Goal: Task Accomplishment & Management: Use online tool/utility

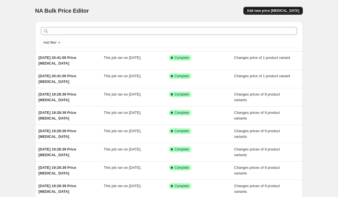
click at [265, 10] on span "Add new price [MEDICAL_DATA]" at bounding box center [273, 10] width 52 height 5
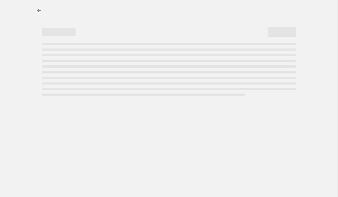
select select "percentage"
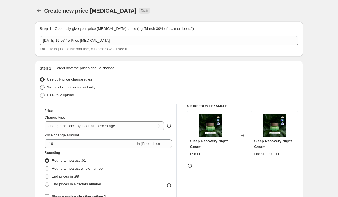
click at [43, 87] on span at bounding box center [42, 87] width 5 height 5
click at [40, 85] on input "Set product prices individually" at bounding box center [40, 85] width 0 height 0
radio input "true"
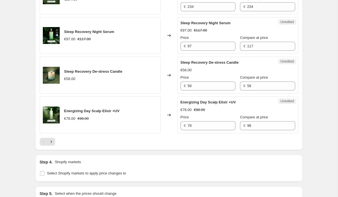
scroll to position [941, 0]
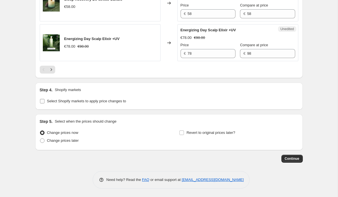
click at [42, 101] on input "Select Shopify markets to apply price changes to" at bounding box center [42, 101] width 5 height 5
checkbox input "true"
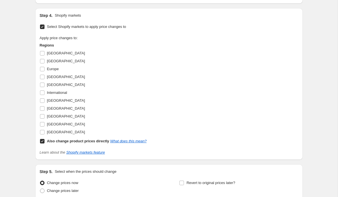
scroll to position [994, 0]
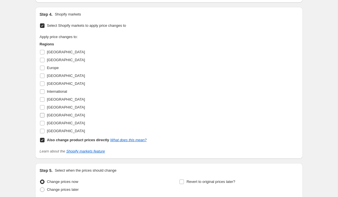
click at [41, 117] on input "[GEOGRAPHIC_DATA]" at bounding box center [42, 115] width 5 height 5
checkbox input "true"
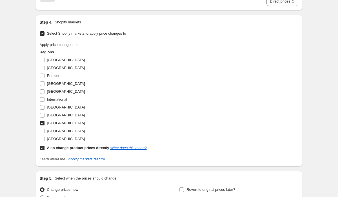
click at [42, 150] on input "Also change product prices directly What does this mean?" at bounding box center [42, 148] width 5 height 5
checkbox input "false"
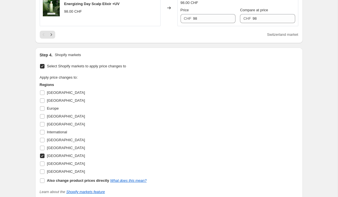
scroll to position [928, 0]
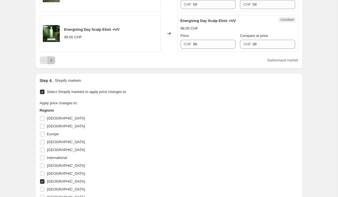
click at [51, 63] on icon "Next" at bounding box center [51, 60] width 6 height 6
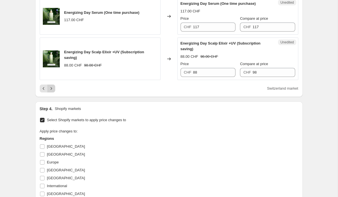
click at [51, 91] on icon "Next" at bounding box center [51, 89] width 6 height 6
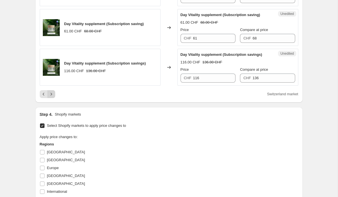
click at [51, 95] on icon "Next" at bounding box center [50, 94] width 1 height 3
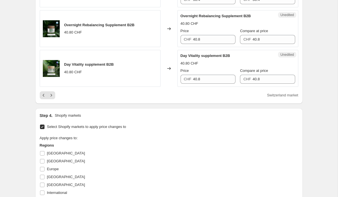
scroll to position [914, 0]
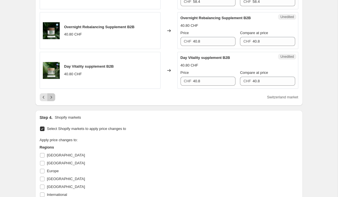
click at [52, 100] on icon "Next" at bounding box center [51, 97] width 6 height 6
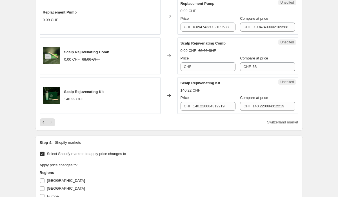
scroll to position [270, 0]
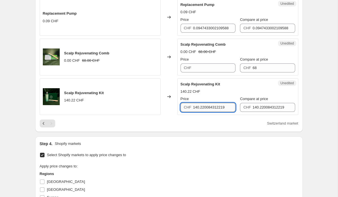
click at [212, 106] on input "140.220084312219" at bounding box center [214, 107] width 43 height 9
type input "148"
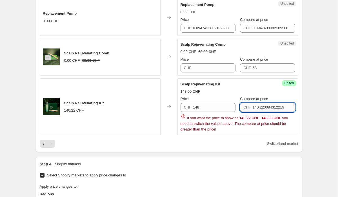
click at [255, 105] on input "140.220084312219" at bounding box center [274, 107] width 43 height 9
type input "148"
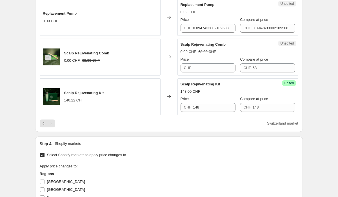
click at [216, 94] on div "148.00 CHF" at bounding box center [238, 92] width 115 height 6
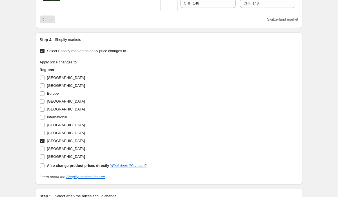
scroll to position [449, 0]
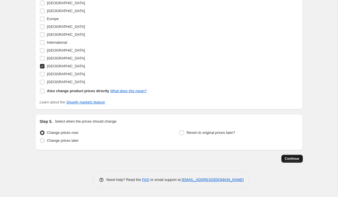
click at [294, 158] on span "Continue" at bounding box center [292, 158] width 15 height 5
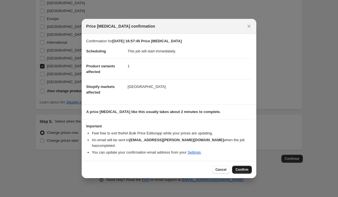
click at [243, 169] on span "Confirm" at bounding box center [241, 169] width 13 height 5
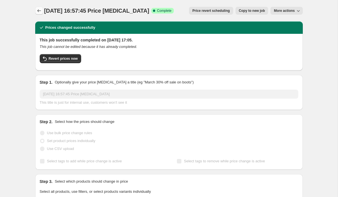
click at [39, 12] on icon "Price change jobs" at bounding box center [39, 11] width 6 height 6
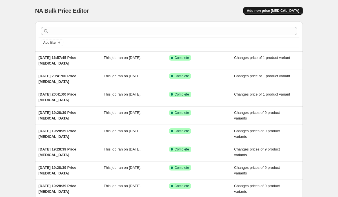
click at [279, 9] on span "Add new price [MEDICAL_DATA]" at bounding box center [273, 10] width 52 height 5
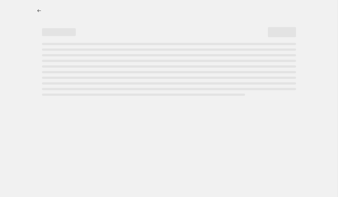
select select "percentage"
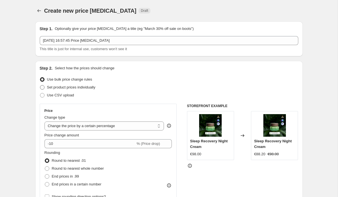
click at [43, 88] on span at bounding box center [42, 87] width 5 height 5
click at [40, 85] on input "Set product prices individually" at bounding box center [40, 85] width 0 height 0
radio input "true"
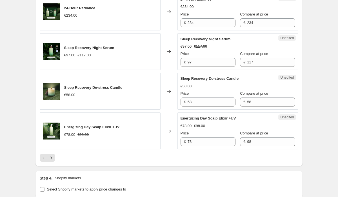
scroll to position [941, 0]
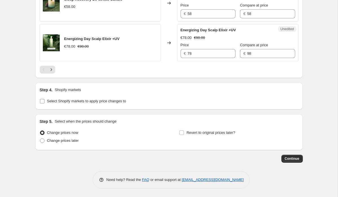
click at [40, 101] on input "Select Shopify markets to apply price changes to" at bounding box center [42, 101] width 5 height 5
checkbox input "true"
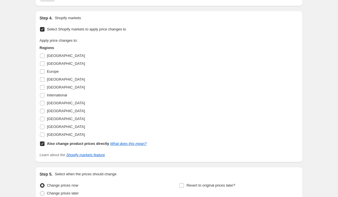
scroll to position [993, 0]
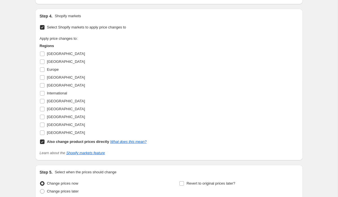
click at [41, 144] on input "Also change product prices directly What does this mean?" at bounding box center [42, 141] width 5 height 5
checkbox input "false"
click at [41, 80] on input "[GEOGRAPHIC_DATA]" at bounding box center [42, 77] width 5 height 5
checkbox input "true"
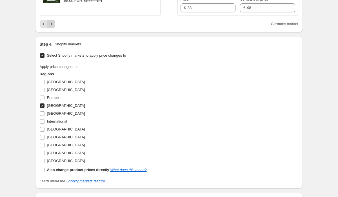
click at [52, 27] on icon "Next" at bounding box center [51, 24] width 6 height 6
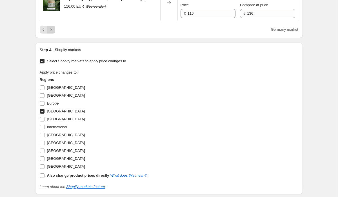
click at [51, 32] on icon "Next" at bounding box center [51, 30] width 6 height 6
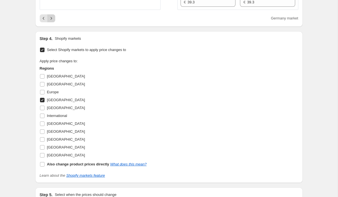
click at [50, 21] on icon "Next" at bounding box center [51, 18] width 6 height 6
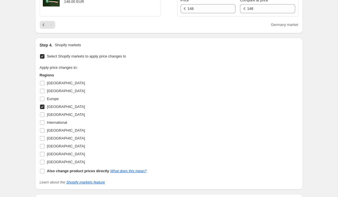
scroll to position [367, 0]
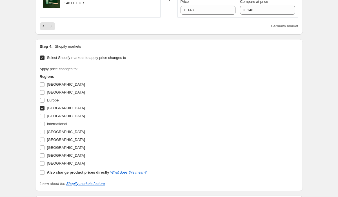
click at [52, 26] on div "Pagination" at bounding box center [51, 26] width 8 height 8
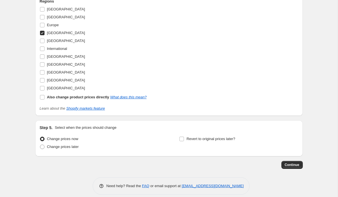
scroll to position [449, 0]
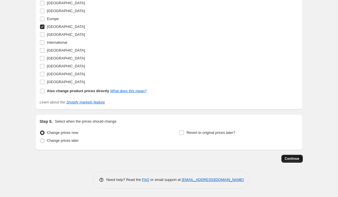
click at [287, 159] on span "Continue" at bounding box center [292, 158] width 15 height 5
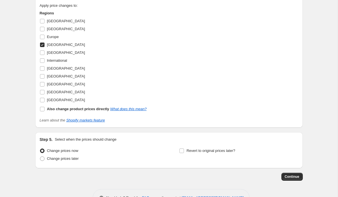
scroll to position [480, 0]
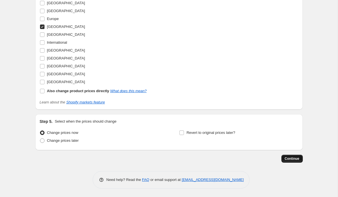
click at [292, 161] on button "Continue" at bounding box center [291, 159] width 21 height 8
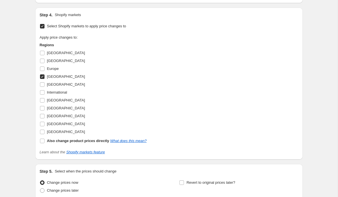
scroll to position [432, 0]
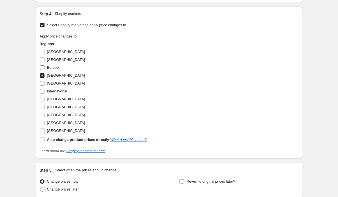
click at [43, 68] on input "Europe" at bounding box center [42, 67] width 5 height 5
checkbox input "true"
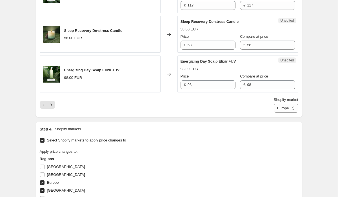
scroll to position [1074, 0]
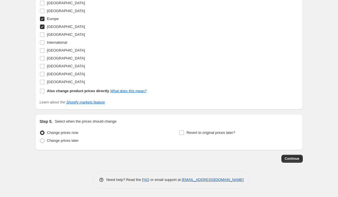
click at [43, 26] on input "[GEOGRAPHIC_DATA]" at bounding box center [42, 27] width 5 height 5
checkbox input "false"
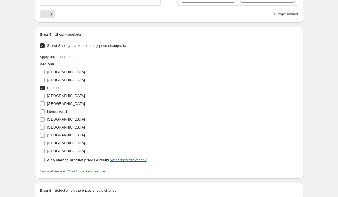
scroll to position [974, 0]
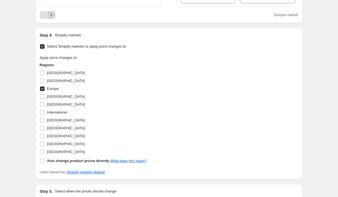
click at [52, 18] on icon "Next" at bounding box center [51, 15] width 6 height 6
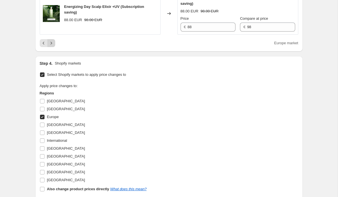
click at [52, 46] on icon "Next" at bounding box center [51, 43] width 6 height 6
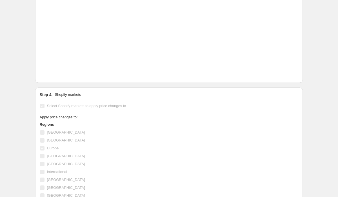
scroll to position [909, 0]
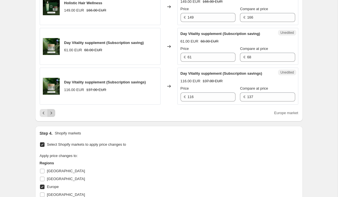
click at [53, 116] on icon "Next" at bounding box center [51, 113] width 6 height 6
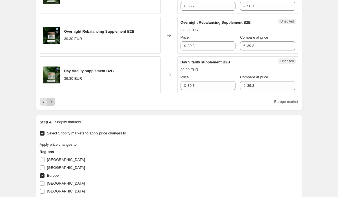
click at [51, 105] on icon "Next" at bounding box center [51, 102] width 6 height 6
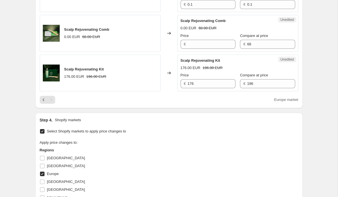
scroll to position [279, 0]
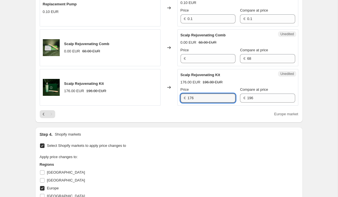
drag, startPoint x: 201, startPoint y: 101, endPoint x: 150, endPoint y: 109, distance: 52.5
click at [150, 108] on div "Sleep Recovery Scalp Elixir Subsc 56.70 EUR Changed to Unedited Sleep Recovery …" at bounding box center [169, 14] width 259 height 208
type input "1"
type input "148"
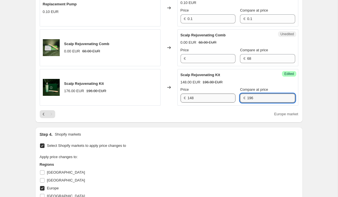
drag, startPoint x: 248, startPoint y: 99, endPoint x: 227, endPoint y: 96, distance: 21.3
click at [227, 96] on div "Price € 148 Compare at price € 196" at bounding box center [238, 95] width 115 height 16
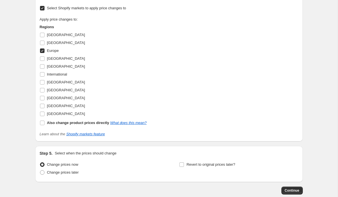
scroll to position [449, 0]
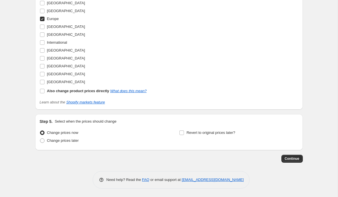
type input "148"
click at [291, 160] on span "Continue" at bounding box center [292, 158] width 15 height 5
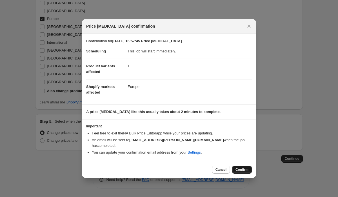
click at [245, 167] on button "Confirm" at bounding box center [242, 170] width 20 height 8
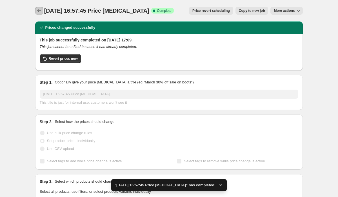
click at [40, 9] on icon "Price change jobs" at bounding box center [39, 11] width 6 height 6
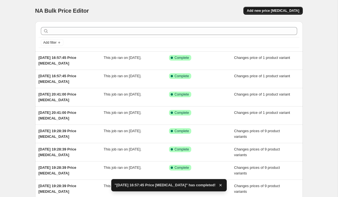
click at [273, 12] on span "Add new price [MEDICAL_DATA]" at bounding box center [273, 10] width 52 height 5
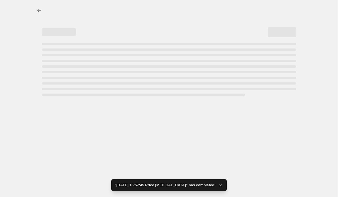
select select "percentage"
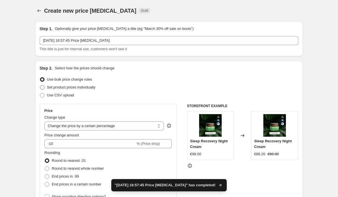
click at [45, 89] on label "Set product prices individually" at bounding box center [68, 87] width 56 height 8
click at [40, 85] on input "Set product prices individually" at bounding box center [40, 85] width 0 height 0
radio input "true"
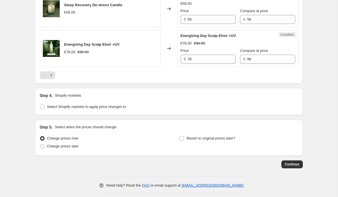
scroll to position [941, 0]
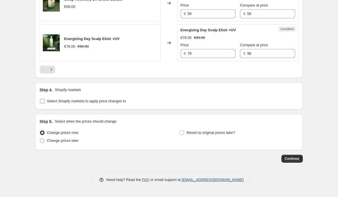
click at [41, 101] on input "Select Shopify markets to apply price changes to" at bounding box center [42, 101] width 5 height 5
checkbox input "true"
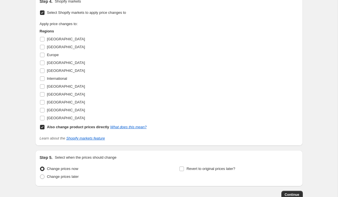
scroll to position [1030, 0]
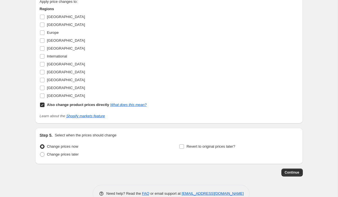
click at [42, 107] on input "Also change product prices directly What does this mean?" at bounding box center [42, 105] width 5 height 5
checkbox input "false"
click at [42, 90] on input "[GEOGRAPHIC_DATA]" at bounding box center [42, 88] width 5 height 5
checkbox input "true"
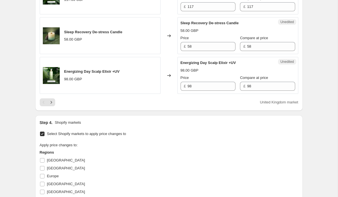
scroll to position [890, 0]
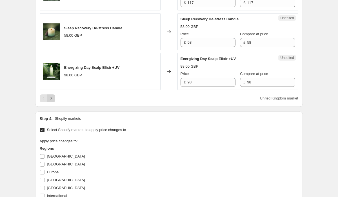
click at [50, 101] on icon "Next" at bounding box center [51, 98] width 6 height 6
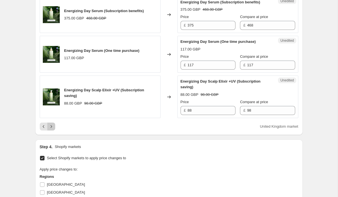
click at [51, 128] on icon "Next" at bounding box center [50, 126] width 1 height 3
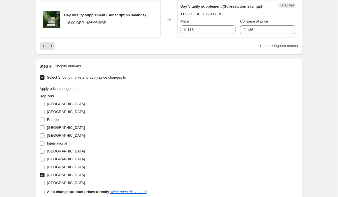
scroll to position [978, 0]
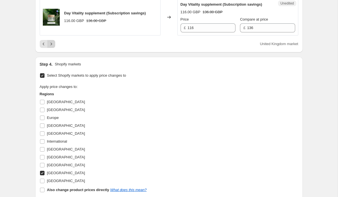
click at [51, 47] on icon "Next" at bounding box center [51, 44] width 6 height 6
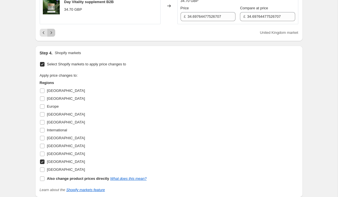
click at [52, 35] on icon "Next" at bounding box center [51, 33] width 6 height 6
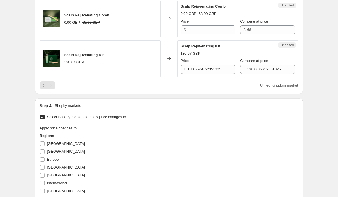
scroll to position [305, 0]
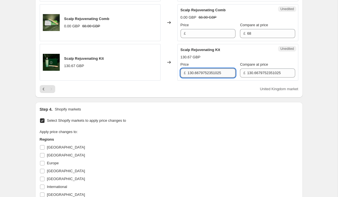
click at [201, 72] on input "130.6679752351025" at bounding box center [212, 72] width 48 height 9
type input "148"
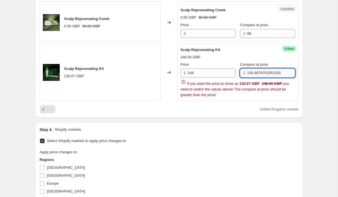
click at [254, 73] on input "130.6679752351025" at bounding box center [271, 72] width 48 height 9
type input "148"
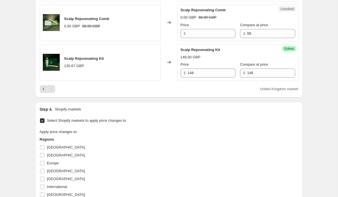
click at [236, 53] on div "Scalp Rejuvenating Kit 148.00 GBP Price £ 148 Compare at price £ 148" at bounding box center [238, 62] width 115 height 31
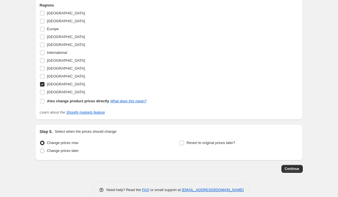
scroll to position [449, 0]
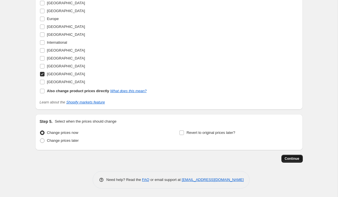
click at [289, 157] on span "Continue" at bounding box center [292, 158] width 15 height 5
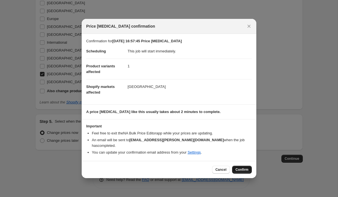
click at [242, 168] on span "Confirm" at bounding box center [241, 169] width 13 height 5
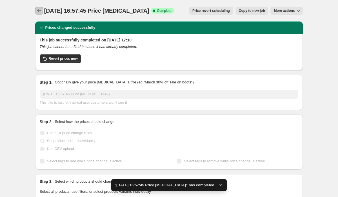
click at [38, 11] on icon "Price change jobs" at bounding box center [39, 11] width 6 height 6
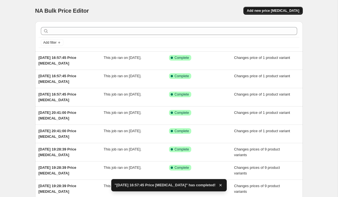
click at [261, 10] on span "Add new price [MEDICAL_DATA]" at bounding box center [273, 10] width 52 height 5
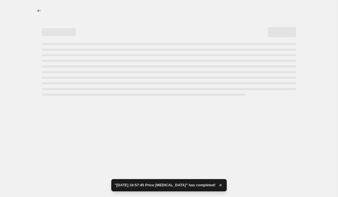
select select "percentage"
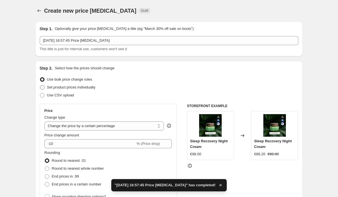
click at [43, 87] on span at bounding box center [42, 87] width 5 height 5
click at [40, 85] on input "Set product prices individually" at bounding box center [40, 85] width 0 height 0
radio input "true"
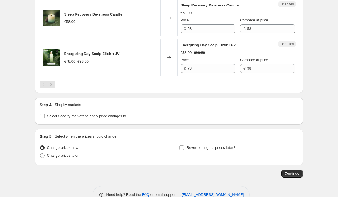
scroll to position [941, 0]
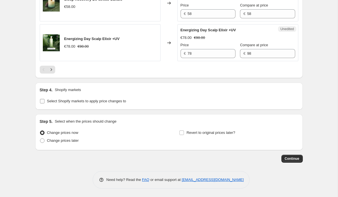
click at [43, 100] on input "Select Shopify markets to apply price changes to" at bounding box center [42, 101] width 5 height 5
checkbox input "true"
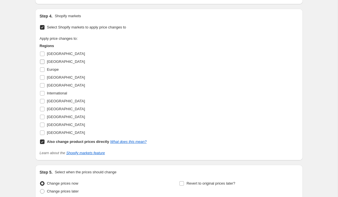
scroll to position [997, 0]
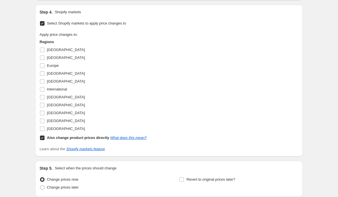
click at [41, 140] on input "Also change product prices directly What does this mean?" at bounding box center [42, 137] width 5 height 5
checkbox input "false"
click at [42, 131] on input "[GEOGRAPHIC_DATA]" at bounding box center [42, 128] width 5 height 5
checkbox input "true"
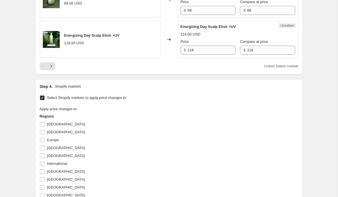
scroll to position [923, 0]
click at [52, 68] on icon "Next" at bounding box center [51, 66] width 6 height 6
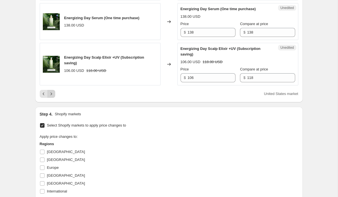
click at [50, 97] on icon "Next" at bounding box center [51, 94] width 6 height 6
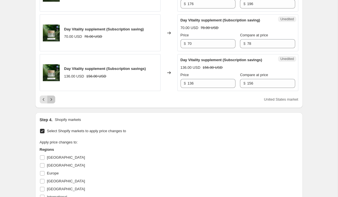
click at [52, 102] on icon "Next" at bounding box center [51, 100] width 6 height 6
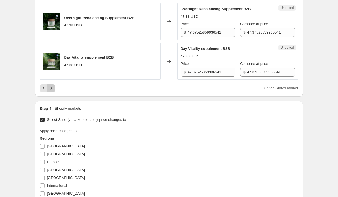
click at [50, 91] on icon "Next" at bounding box center [51, 88] width 6 height 6
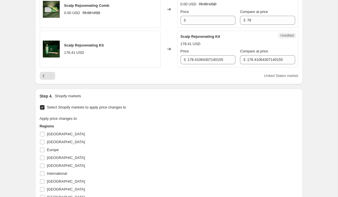
scroll to position [318, 0]
click at [203, 59] on input "178.41064307140155" at bounding box center [212, 59] width 48 height 9
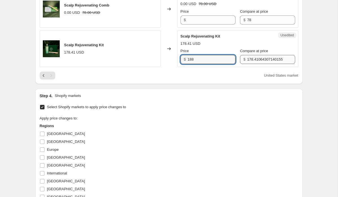
type input "188"
click at [254, 61] on input "178.41064307140155" at bounding box center [271, 59] width 48 height 9
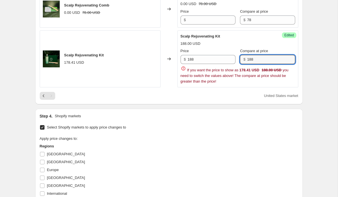
type input "188"
click at [232, 48] on div "Scalp Rejuvenating Kit 188.00 USD Price $ 188 Compare at price $ 188 If you wan…" at bounding box center [238, 59] width 115 height 51
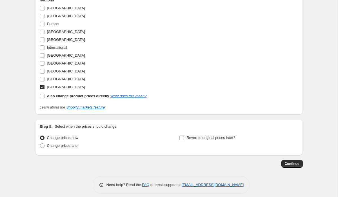
scroll to position [449, 0]
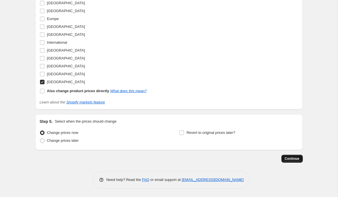
click at [292, 157] on span "Continue" at bounding box center [292, 158] width 15 height 5
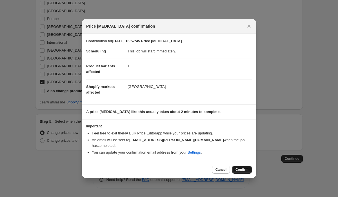
click at [237, 167] on span "Confirm" at bounding box center [241, 169] width 13 height 5
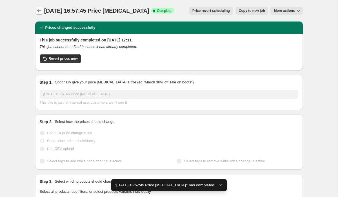
click at [39, 12] on icon "Price change jobs" at bounding box center [39, 11] width 6 height 6
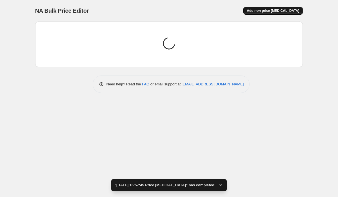
click at [267, 9] on span "Add new price [MEDICAL_DATA]" at bounding box center [273, 10] width 52 height 5
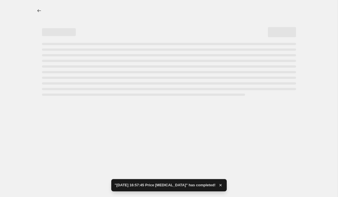
select select "percentage"
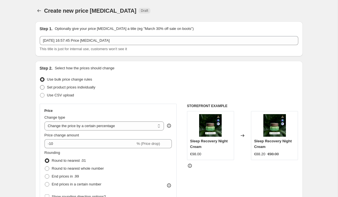
click at [42, 88] on span at bounding box center [42, 87] width 5 height 5
click at [40, 85] on input "Set product prices individually" at bounding box center [40, 85] width 0 height 0
radio input "true"
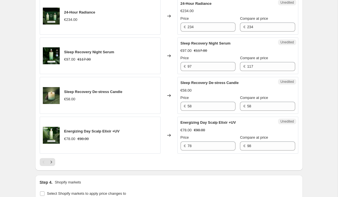
scroll to position [941, 0]
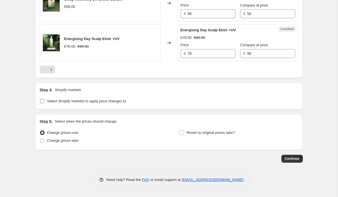
click at [42, 100] on input "Select Shopify markets to apply price changes to" at bounding box center [42, 101] width 5 height 5
checkbox input "true"
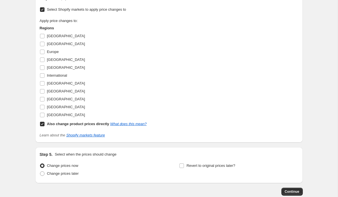
scroll to position [1011, 0]
click at [42, 126] on input "Also change product prices directly What does this mean?" at bounding box center [42, 123] width 5 height 5
checkbox input "false"
click at [42, 46] on input "[GEOGRAPHIC_DATA]" at bounding box center [42, 43] width 5 height 5
checkbox input "true"
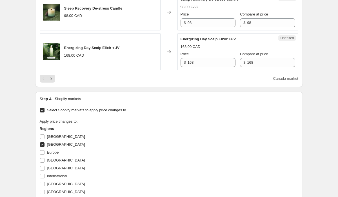
scroll to position [910, 0]
click at [50, 82] on icon "Next" at bounding box center [51, 79] width 6 height 6
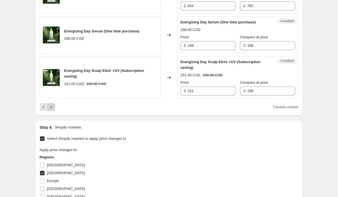
click at [51, 110] on icon "Next" at bounding box center [51, 107] width 6 height 6
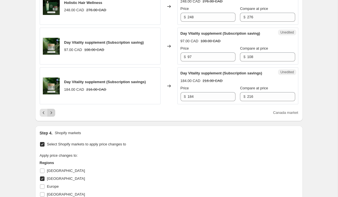
click at [52, 115] on icon "Next" at bounding box center [51, 113] width 6 height 6
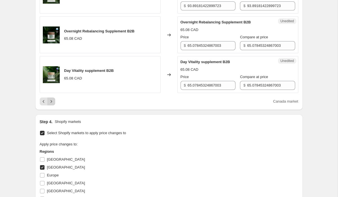
click at [51, 104] on icon "Next" at bounding box center [51, 102] width 6 height 6
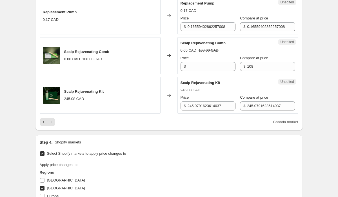
scroll to position [270, 0]
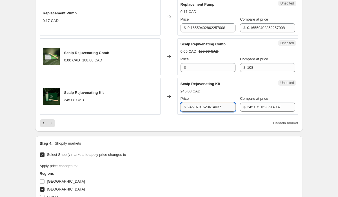
click at [201, 108] on input "245.0791623614037" at bounding box center [212, 107] width 48 height 9
type input "238"
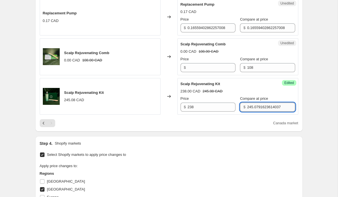
click at [261, 110] on input "245.0791623614037" at bounding box center [271, 107] width 48 height 9
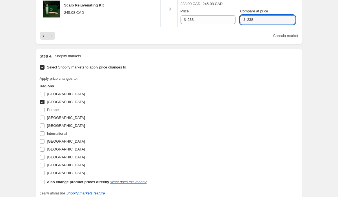
scroll to position [449, 0]
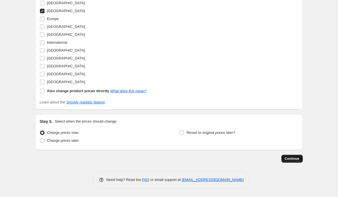
type input "238"
click at [287, 159] on span "Continue" at bounding box center [292, 158] width 15 height 5
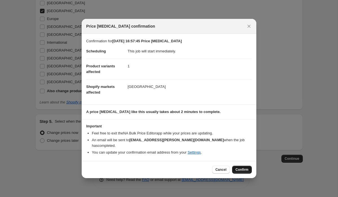
click at [243, 169] on span "Confirm" at bounding box center [241, 169] width 13 height 5
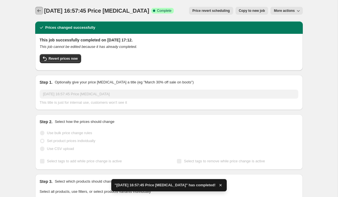
click at [40, 10] on icon "Price change jobs" at bounding box center [39, 11] width 6 height 6
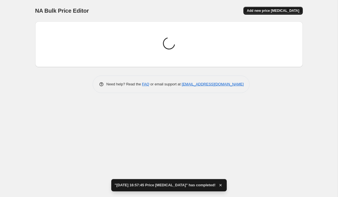
click at [267, 12] on span "Add new price [MEDICAL_DATA]" at bounding box center [273, 10] width 52 height 5
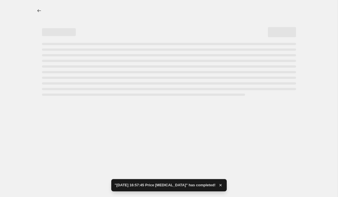
select select "percentage"
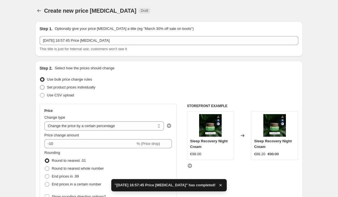
click at [41, 87] on span at bounding box center [42, 87] width 5 height 5
click at [40, 85] on input "Set product prices individually" at bounding box center [40, 85] width 0 height 0
radio input "true"
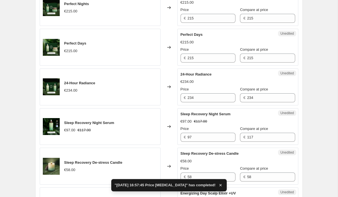
scroll to position [941, 0]
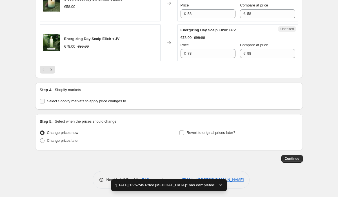
click at [42, 102] on input "Select Shopify markets to apply price changes to" at bounding box center [42, 101] width 5 height 5
checkbox input "true"
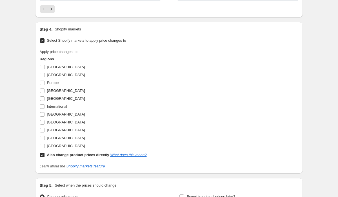
scroll to position [989, 0]
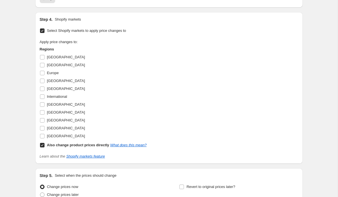
click at [42, 147] on input "Also change product prices directly What does this mean?" at bounding box center [42, 145] width 5 height 5
checkbox input "false"
click at [42, 59] on input "[GEOGRAPHIC_DATA]" at bounding box center [42, 57] width 5 height 5
checkbox input "true"
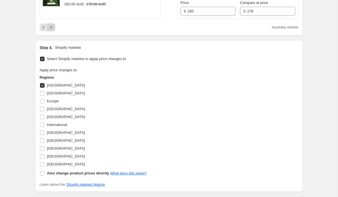
click at [50, 30] on icon "Next" at bounding box center [51, 28] width 6 height 6
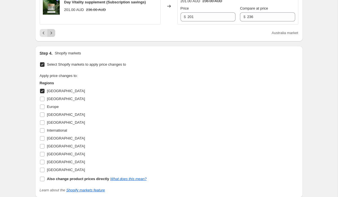
click at [51, 36] on icon "Next" at bounding box center [51, 33] width 6 height 6
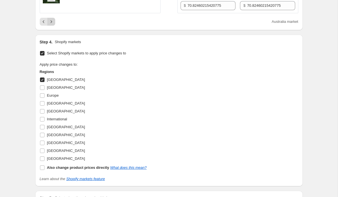
click at [52, 25] on icon "Next" at bounding box center [51, 22] width 6 height 6
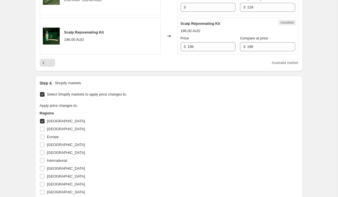
scroll to position [330, 0]
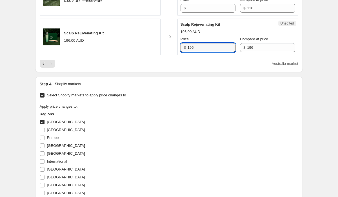
drag, startPoint x: 204, startPoint y: 47, endPoint x: 174, endPoint y: 46, distance: 30.2
click at [174, 46] on div "Scalp Rejuvenating Kit 196.00 AUD Changed to Unedited Scalp Rejuvenating Kit 19…" at bounding box center [169, 37] width 259 height 37
type input "258"
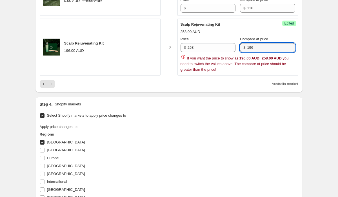
drag, startPoint x: 250, startPoint y: 51, endPoint x: 241, endPoint y: 50, distance: 9.6
click at [241, 50] on div "$ 196" at bounding box center [267, 47] width 55 height 9
type input "258"
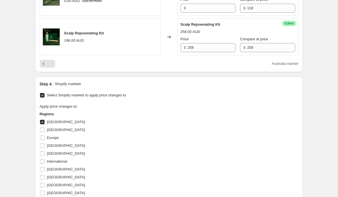
click at [228, 27] on div "Scalp Rejuvenating Kit 258.00 AUD Price $ 258 Compare at price $ 258" at bounding box center [238, 37] width 115 height 31
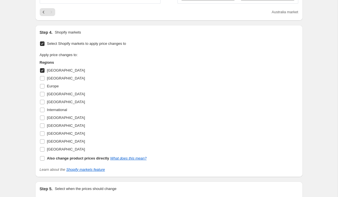
scroll to position [449, 0]
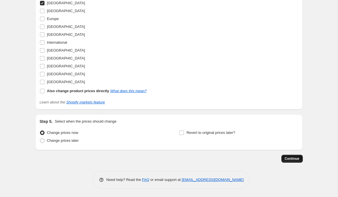
click at [294, 158] on span "Continue" at bounding box center [292, 158] width 15 height 5
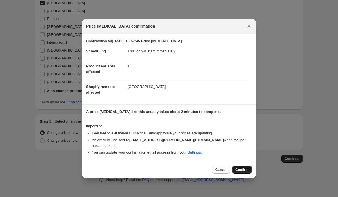
click at [240, 168] on span "Confirm" at bounding box center [241, 169] width 13 height 5
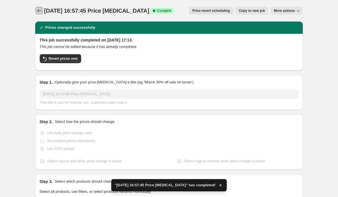
click at [38, 9] on icon "Price change jobs" at bounding box center [39, 11] width 6 height 6
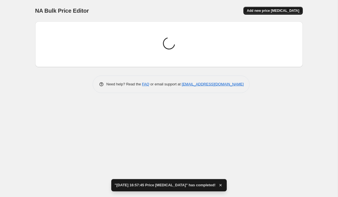
click at [261, 10] on span "Add new price [MEDICAL_DATA]" at bounding box center [273, 10] width 52 height 5
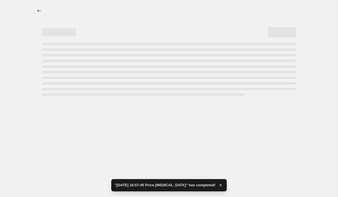
select select "percentage"
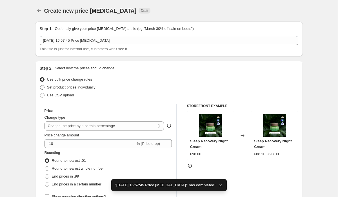
click at [42, 88] on span at bounding box center [42, 87] width 5 height 5
click at [40, 85] on input "Set product prices individually" at bounding box center [40, 85] width 0 height 0
radio input "true"
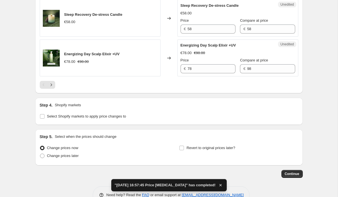
scroll to position [941, 0]
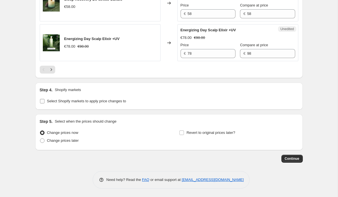
click at [42, 101] on input "Select Shopify markets to apply price changes to" at bounding box center [42, 101] width 5 height 5
checkbox input "true"
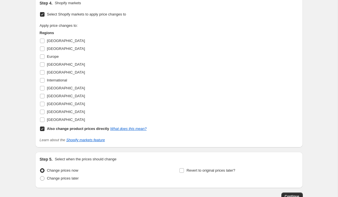
scroll to position [1021, 0]
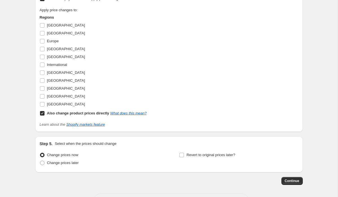
click at [43, 115] on input "Also change product prices directly What does this mean?" at bounding box center [42, 113] width 5 height 5
checkbox input "false"
click at [43, 83] on input "[GEOGRAPHIC_DATA]" at bounding box center [42, 80] width 5 height 5
checkbox input "true"
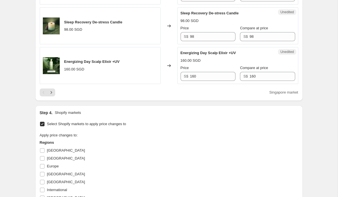
scroll to position [893, 0]
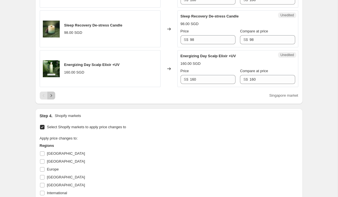
click at [49, 98] on icon "Next" at bounding box center [51, 96] width 6 height 6
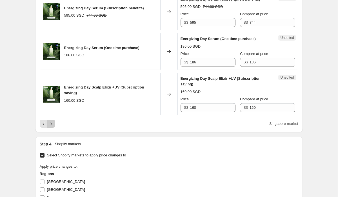
click at [52, 126] on icon "Next" at bounding box center [51, 124] width 6 height 6
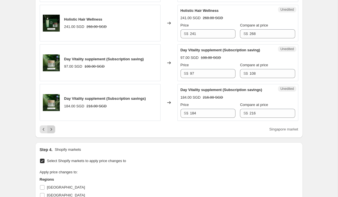
click at [52, 132] on icon "Next" at bounding box center [51, 129] width 6 height 6
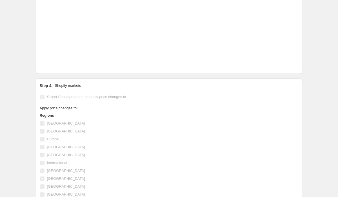
scroll to position [903, 0]
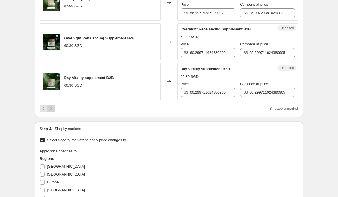
click at [51, 111] on icon "Next" at bounding box center [51, 109] width 6 height 6
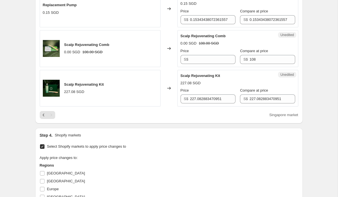
scroll to position [256, 0]
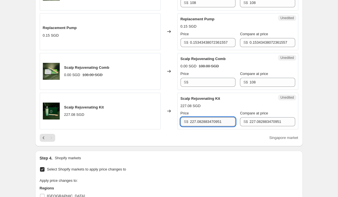
click at [200, 122] on input "227.082883470951" at bounding box center [212, 121] width 45 height 9
type input "228"
click at [252, 125] on input "227.082883470951" at bounding box center [272, 121] width 45 height 9
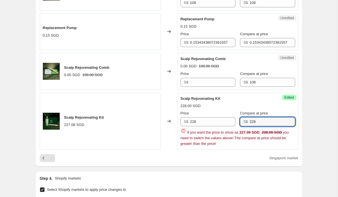
type input "228"
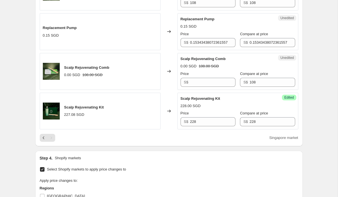
click at [261, 100] on div "Scalp Rejuvenating Kit" at bounding box center [227, 99] width 92 height 6
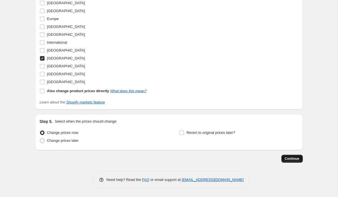
click at [289, 156] on span "Continue" at bounding box center [292, 158] width 15 height 5
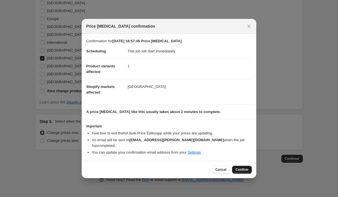
click at [240, 167] on span "Confirm" at bounding box center [241, 169] width 13 height 5
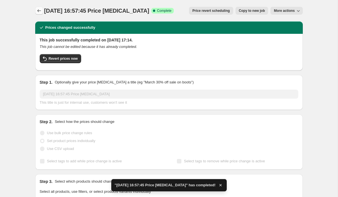
click at [38, 13] on icon "Price change jobs" at bounding box center [39, 11] width 6 height 6
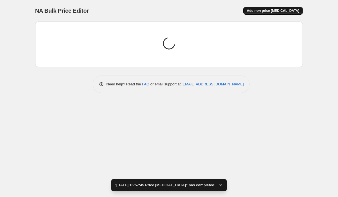
click at [270, 9] on span "Add new price [MEDICAL_DATA]" at bounding box center [273, 10] width 52 height 5
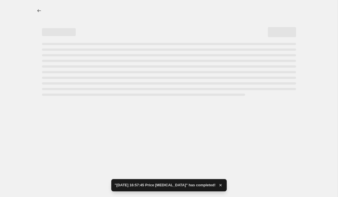
select select "percentage"
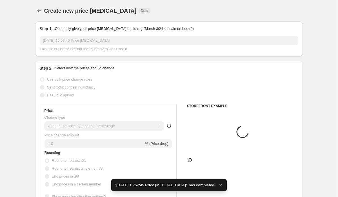
click at [42, 86] on span at bounding box center [42, 87] width 5 height 5
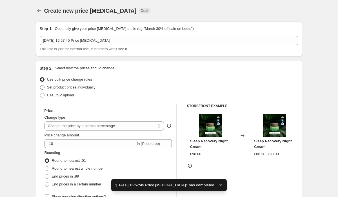
click at [42, 86] on span at bounding box center [42, 87] width 5 height 5
click at [40, 85] on input "Set product prices individually" at bounding box center [40, 85] width 0 height 0
radio input "true"
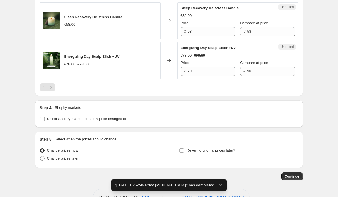
scroll to position [941, 0]
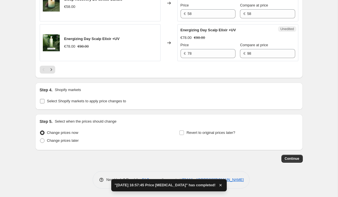
click at [43, 100] on input "Select Shopify markets to apply price changes to" at bounding box center [42, 101] width 5 height 5
checkbox input "true"
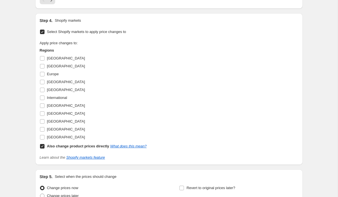
scroll to position [988, 0]
click at [42, 148] on input "Also change product prices directly What does this mean?" at bounding box center [42, 146] width 5 height 5
checkbox input "false"
click at [43, 108] on input "[GEOGRAPHIC_DATA]" at bounding box center [42, 105] width 5 height 5
checkbox input "true"
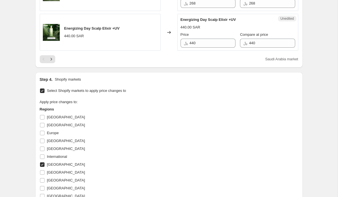
scroll to position [917, 0]
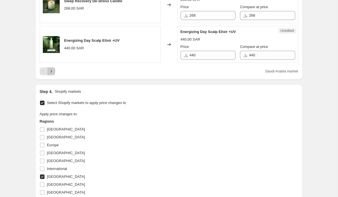
click at [52, 74] on icon "Next" at bounding box center [51, 71] width 6 height 6
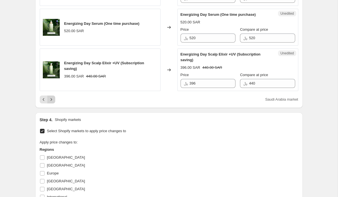
click at [52, 102] on icon "Next" at bounding box center [51, 100] width 6 height 6
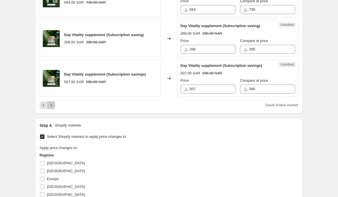
click at [52, 108] on icon "Next" at bounding box center [51, 105] width 6 height 6
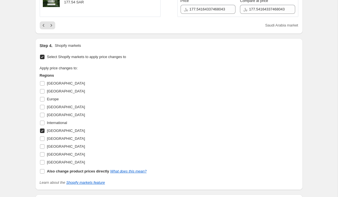
scroll to position [981, 0]
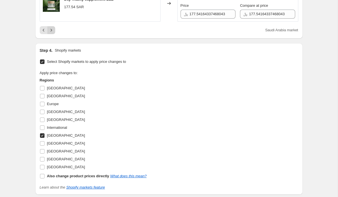
click at [52, 33] on icon "Next" at bounding box center [51, 30] width 6 height 6
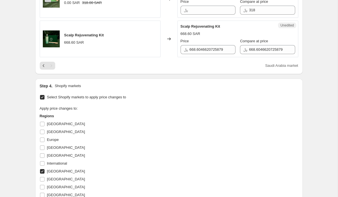
scroll to position [328, 0]
click at [198, 50] on input "668.6046620725879" at bounding box center [213, 49] width 46 height 9
type input "690"
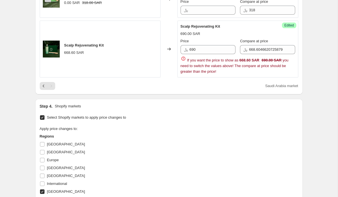
click at [242, 52] on div "﷼ 668.6046620725879" at bounding box center [267, 49] width 55 height 9
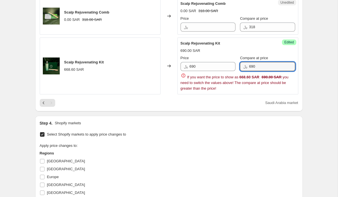
scroll to position [308, 0]
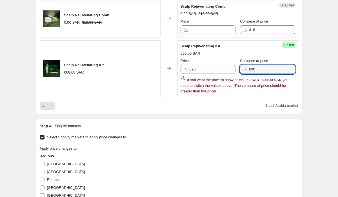
type input "690"
click at [239, 49] on div "Scalp Rejuvenating Kit" at bounding box center [227, 46] width 92 height 6
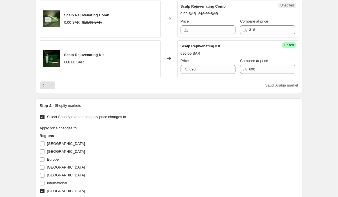
scroll to position [449, 0]
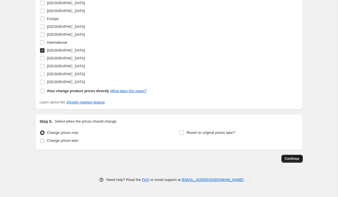
click at [290, 160] on span "Continue" at bounding box center [292, 158] width 15 height 5
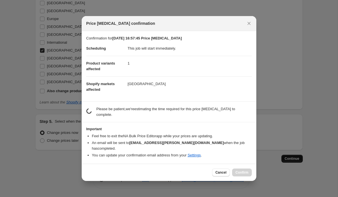
scroll to position [0, 0]
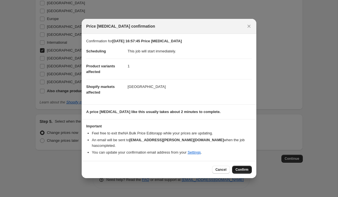
click at [242, 170] on span "Confirm" at bounding box center [241, 169] width 13 height 5
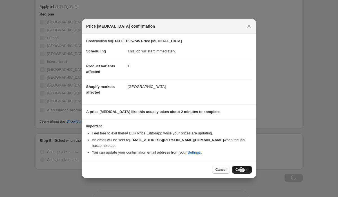
scroll to position [468, 0]
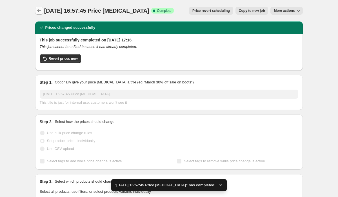
click at [37, 11] on icon "Price change jobs" at bounding box center [39, 10] width 4 height 3
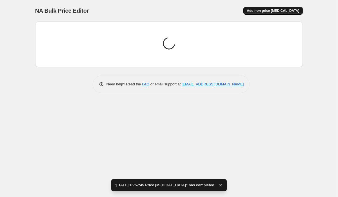
click at [270, 9] on span "Add new price [MEDICAL_DATA]" at bounding box center [273, 10] width 52 height 5
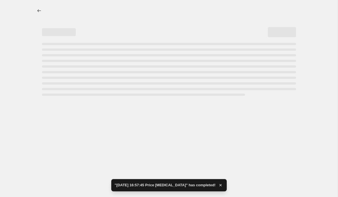
select select "percentage"
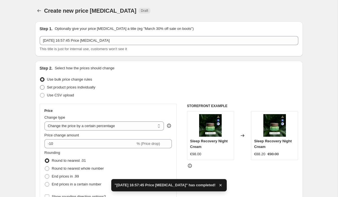
click at [42, 87] on span at bounding box center [42, 87] width 5 height 5
click at [40, 85] on input "Set product prices individually" at bounding box center [40, 85] width 0 height 0
radio input "true"
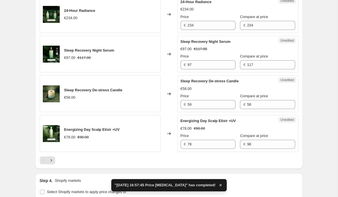
scroll to position [941, 0]
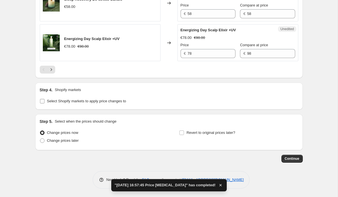
click at [44, 100] on input "Select Shopify markets to apply price changes to" at bounding box center [42, 101] width 5 height 5
checkbox input "true"
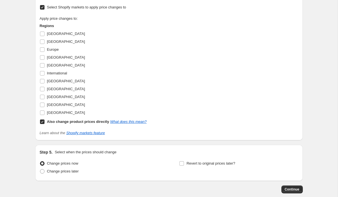
scroll to position [1016, 0]
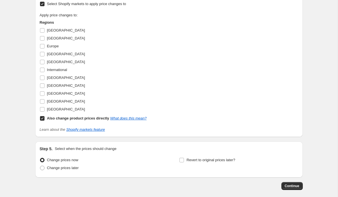
click at [43, 121] on input "Also change product prices directly What does this mean?" at bounding box center [42, 118] width 5 height 5
checkbox input "false"
click at [44, 64] on input "[GEOGRAPHIC_DATA]" at bounding box center [42, 62] width 5 height 5
checkbox input "true"
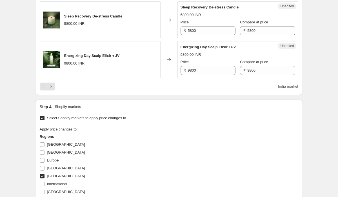
scroll to position [898, 0]
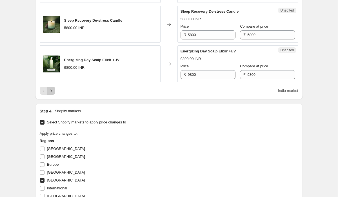
click at [52, 94] on icon "Next" at bounding box center [51, 91] width 6 height 6
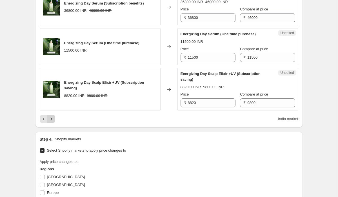
click at [51, 122] on icon "Next" at bounding box center [51, 119] width 6 height 6
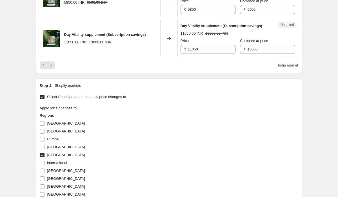
scroll to position [971, 0]
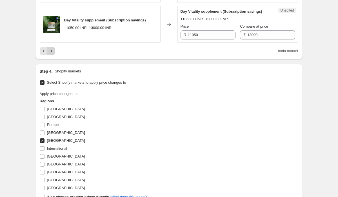
click at [51, 54] on icon "Next" at bounding box center [51, 51] width 6 height 6
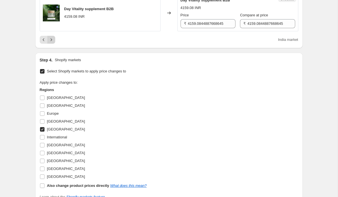
click at [52, 44] on button "Next" at bounding box center [51, 40] width 8 height 8
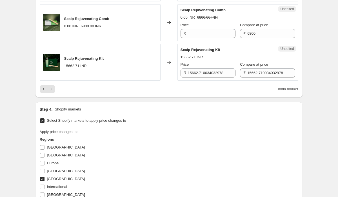
scroll to position [304, 0]
click at [197, 73] on input "15662.710034032978" at bounding box center [212, 73] width 48 height 9
click at [201, 73] on input "15662.710034032978" at bounding box center [212, 73] width 48 height 9
paste input "15,500"
type input "15662.710034032978"
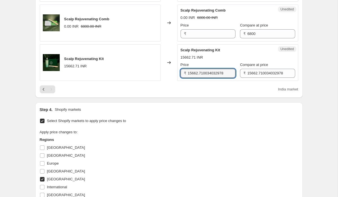
click at [240, 72] on div "₹ 15662.710034032978" at bounding box center [267, 73] width 55 height 9
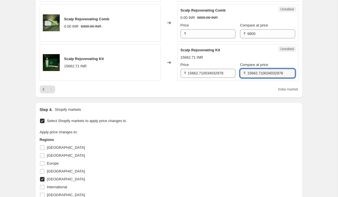
paste input "15,500"
click at [248, 73] on input "15,500" at bounding box center [271, 73] width 48 height 9
click at [249, 71] on input "15500" at bounding box center [271, 73] width 48 height 9
type input "15662.710034032978"
click at [203, 73] on input "15662.710034032978" at bounding box center [212, 73] width 48 height 9
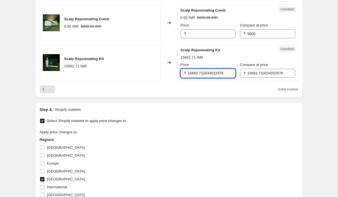
paste input "15500"
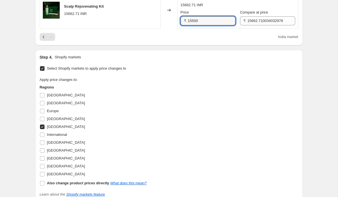
scroll to position [357, 0]
type input "15662.710034032978"
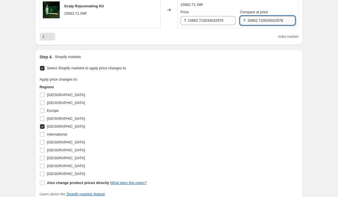
click at [248, 19] on input "15662.710034032978" at bounding box center [271, 20] width 48 height 9
paste input "15500"
type input "15662.710034032978"
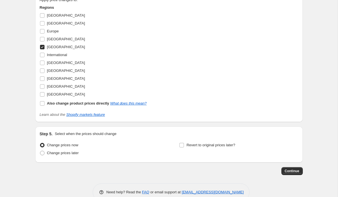
scroll to position [441, 0]
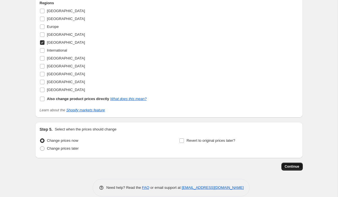
click at [289, 164] on button "Continue" at bounding box center [291, 167] width 21 height 8
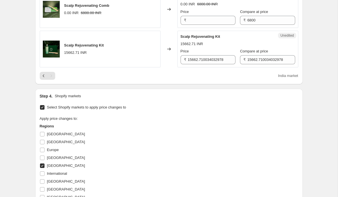
scroll to position [0, 0]
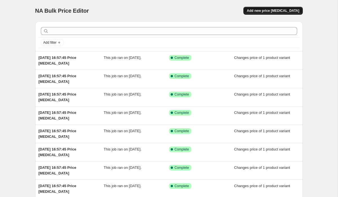
click at [272, 11] on span "Add new price [MEDICAL_DATA]" at bounding box center [273, 10] width 52 height 5
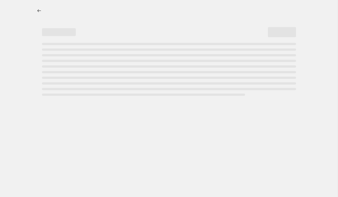
select select "percentage"
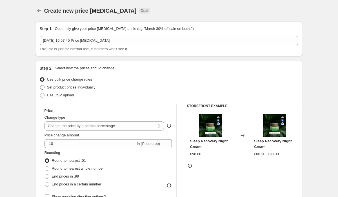
click at [43, 87] on span at bounding box center [42, 87] width 5 height 5
click at [40, 85] on input "Set product prices individually" at bounding box center [40, 85] width 0 height 0
radio input "true"
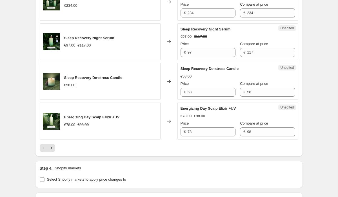
scroll to position [941, 0]
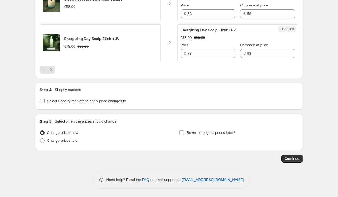
click at [42, 101] on input "Select Shopify markets to apply price changes to" at bounding box center [42, 101] width 5 height 5
checkbox input "true"
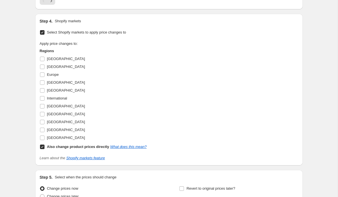
scroll to position [994, 0]
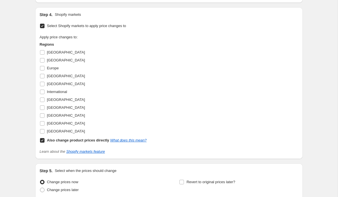
click at [42, 143] on input "Also change product prices directly What does this mean?" at bounding box center [42, 140] width 5 height 5
checkbox input "false"
click at [42, 86] on input "[GEOGRAPHIC_DATA]" at bounding box center [42, 84] width 5 height 5
checkbox input "true"
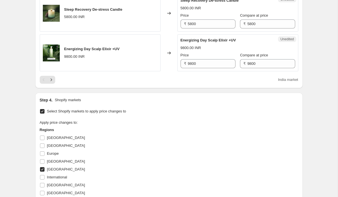
scroll to position [908, 0]
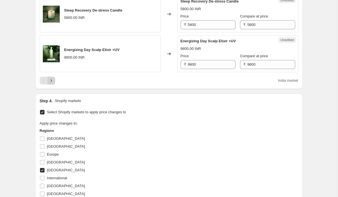
click at [52, 85] on button "Next" at bounding box center [51, 81] width 8 height 8
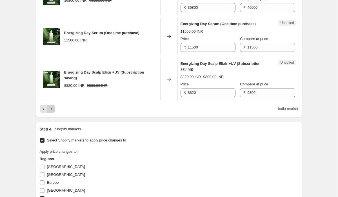
click at [53, 112] on icon "Next" at bounding box center [51, 109] width 6 height 6
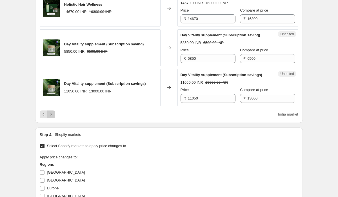
click at [52, 117] on icon "Next" at bounding box center [51, 115] width 6 height 6
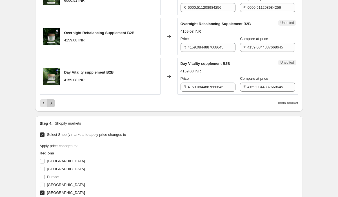
click at [52, 106] on icon "Next" at bounding box center [51, 103] width 6 height 6
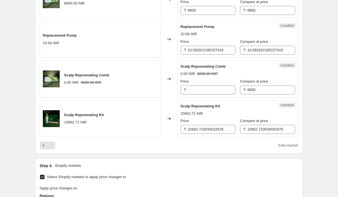
scroll to position [249, 0]
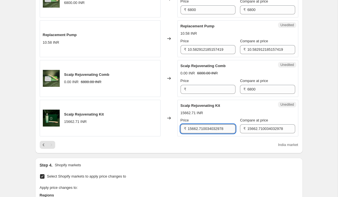
click at [195, 128] on input "15662.710034032978" at bounding box center [212, 128] width 48 height 9
type input "15500"
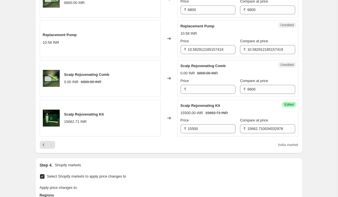
click at [241, 127] on div "₹ 15662.710034032978" at bounding box center [267, 128] width 55 height 9
type input "15500"
click at [253, 109] on div "Scalp Rejuvenating Kit 15500.00 INR 15662.71 INR Price ₹ 15500 Compare at price…" at bounding box center [238, 118] width 115 height 31
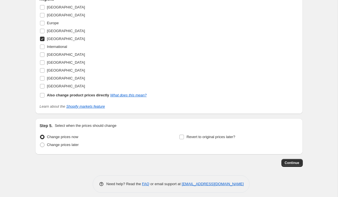
scroll to position [449, 0]
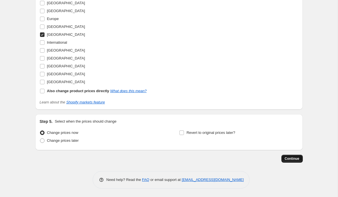
click at [287, 158] on span "Continue" at bounding box center [292, 158] width 15 height 5
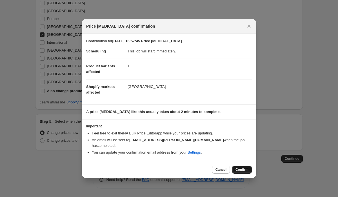
click at [241, 167] on button "Confirm" at bounding box center [242, 170] width 20 height 8
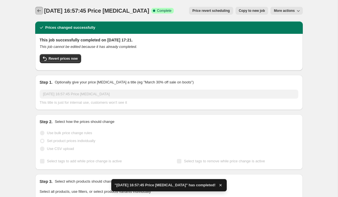
click at [39, 11] on icon "Price change jobs" at bounding box center [39, 11] width 6 height 6
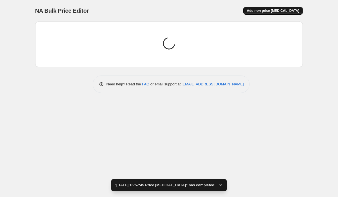
click at [272, 10] on span "Add new price [MEDICAL_DATA]" at bounding box center [273, 10] width 52 height 5
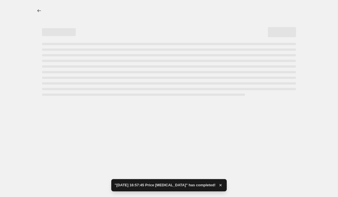
select select "percentage"
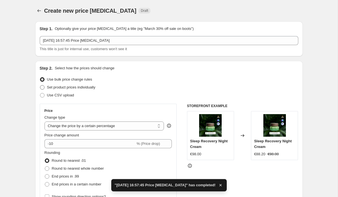
click at [43, 88] on span at bounding box center [42, 87] width 5 height 5
click at [40, 85] on input "Set product prices individually" at bounding box center [40, 85] width 0 height 0
radio input "true"
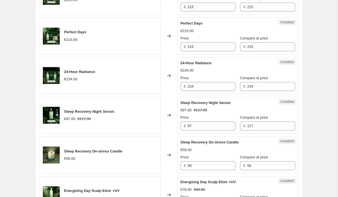
scroll to position [941, 0]
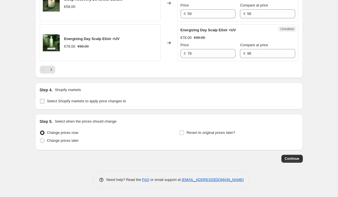
click at [44, 101] on input "Select Shopify markets to apply price changes to" at bounding box center [42, 101] width 5 height 5
checkbox input "true"
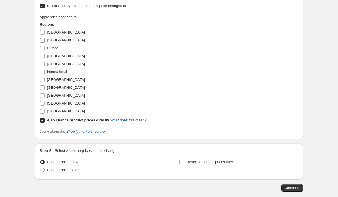
scroll to position [1014, 0]
click at [43, 122] on input "Also change product prices directly What does this mean?" at bounding box center [42, 120] width 5 height 5
checkbox input "false"
click at [41, 113] on input "[GEOGRAPHIC_DATA]" at bounding box center [42, 111] width 5 height 5
checkbox input "true"
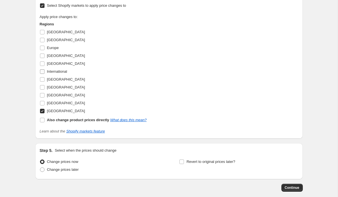
click at [43, 74] on input "International" at bounding box center [42, 71] width 5 height 5
checkbox input "true"
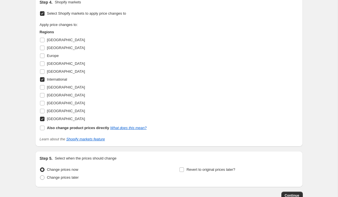
click at [41, 121] on input "[GEOGRAPHIC_DATA]" at bounding box center [42, 119] width 5 height 5
checkbox input "false"
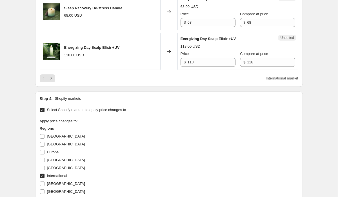
scroll to position [907, 0]
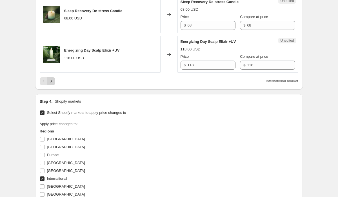
click at [52, 84] on icon "Next" at bounding box center [51, 81] width 6 height 6
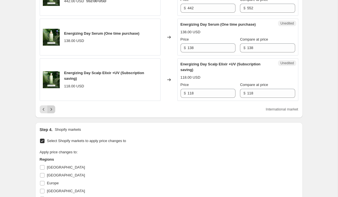
click at [53, 113] on button "Next" at bounding box center [51, 109] width 8 height 8
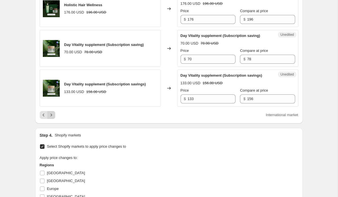
click at [52, 118] on icon "Next" at bounding box center [51, 115] width 6 height 6
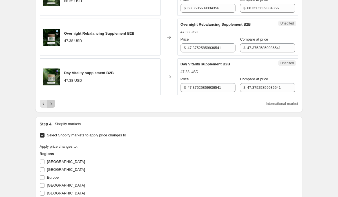
click at [55, 108] on button "Next" at bounding box center [51, 104] width 8 height 8
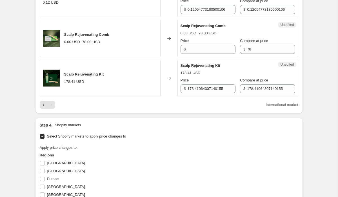
scroll to position [282, 0]
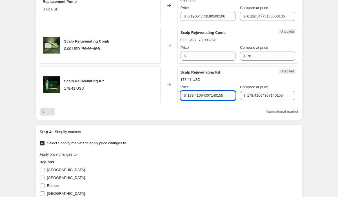
click at [207, 98] on input "178.41064307140155" at bounding box center [212, 95] width 48 height 9
type input "188"
click at [249, 95] on input "178.41064307140155" at bounding box center [271, 95] width 48 height 9
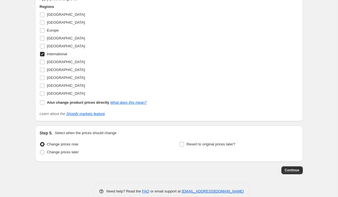
scroll to position [469, 0]
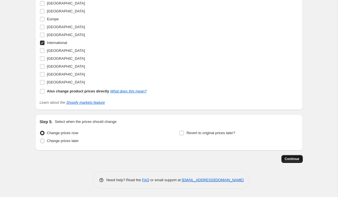
type input "188"
click at [292, 158] on span "Continue" at bounding box center [292, 159] width 15 height 5
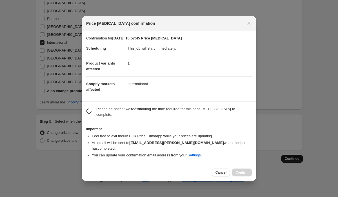
scroll to position [449, 0]
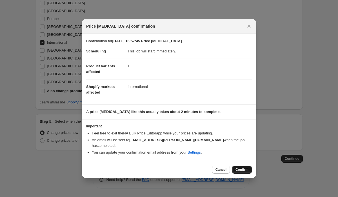
click at [245, 170] on span "Confirm" at bounding box center [241, 169] width 13 height 5
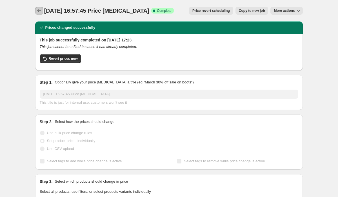
click at [38, 10] on icon "Price change jobs" at bounding box center [39, 11] width 6 height 6
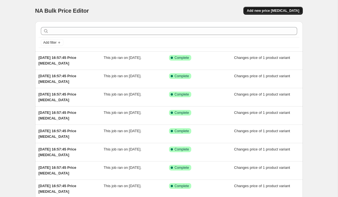
click at [262, 12] on span "Add new price [MEDICAL_DATA]" at bounding box center [273, 10] width 52 height 5
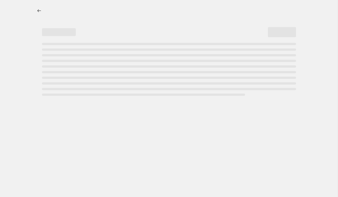
select select "percentage"
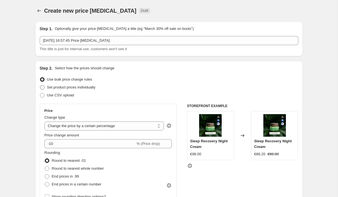
click at [43, 87] on span at bounding box center [42, 87] width 5 height 5
click at [40, 85] on input "Set product prices individually" at bounding box center [40, 85] width 0 height 0
radio input "true"
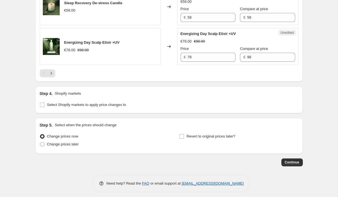
scroll to position [941, 0]
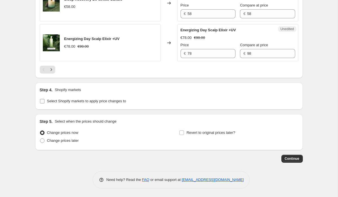
click at [41, 101] on input "Select Shopify markets to apply price changes to" at bounding box center [42, 101] width 5 height 5
checkbox input "true"
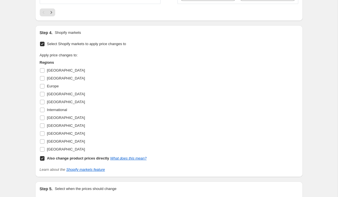
scroll to position [980, 0]
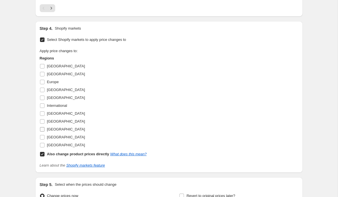
click at [44, 132] on input "[GEOGRAPHIC_DATA]" at bounding box center [42, 129] width 5 height 5
checkbox input "true"
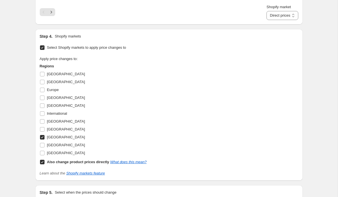
click at [42, 164] on input "Also change product prices directly What does this mean?" at bounding box center [42, 162] width 5 height 5
checkbox input "false"
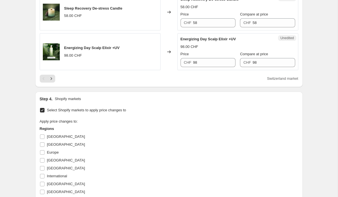
scroll to position [910, 0]
click at [52, 82] on icon "Next" at bounding box center [51, 79] width 6 height 6
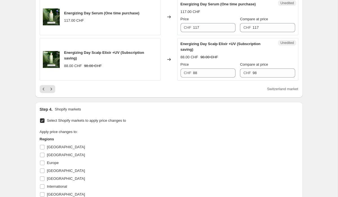
scroll to position [916, 0]
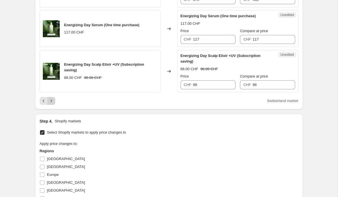
click at [53, 104] on icon "Next" at bounding box center [51, 101] width 6 height 6
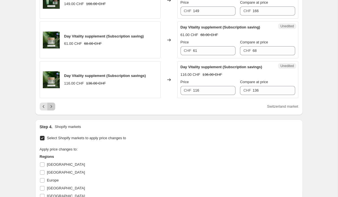
click at [53, 109] on icon "Next" at bounding box center [51, 107] width 6 height 6
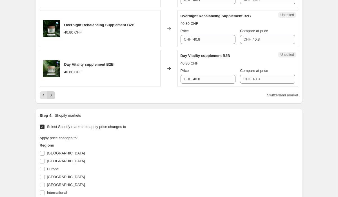
click at [51, 98] on icon "Next" at bounding box center [51, 95] width 6 height 6
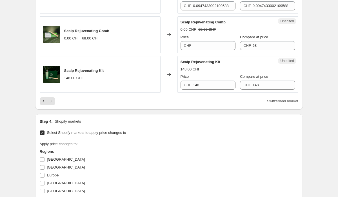
scroll to position [283, 0]
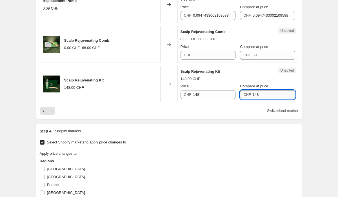
drag, startPoint x: 259, startPoint y: 95, endPoint x: 253, endPoint y: 95, distance: 6.5
click at [253, 95] on input "148" at bounding box center [274, 94] width 43 height 9
click at [264, 94] on input "148" at bounding box center [274, 94] width 43 height 9
type input "166"
click at [227, 82] on div "Scalp Rejuvenating Kit 148.00 CHF Price CHF 148 Compare at price CHF 166" at bounding box center [238, 84] width 115 height 31
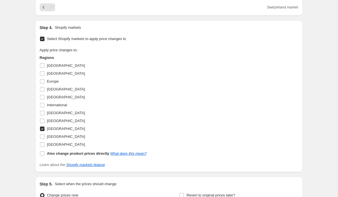
scroll to position [449, 0]
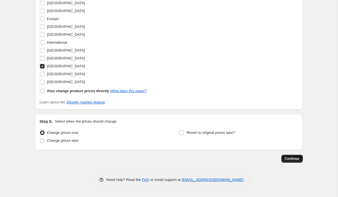
click at [289, 158] on span "Continue" at bounding box center [292, 158] width 15 height 5
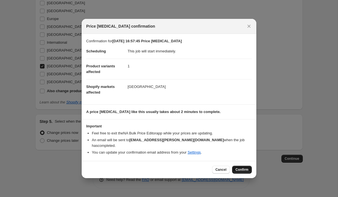
click at [241, 169] on span "Confirm" at bounding box center [241, 169] width 13 height 5
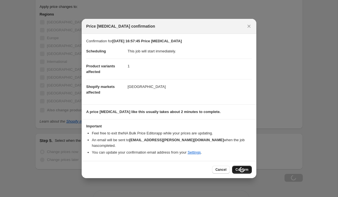
scroll to position [468, 0]
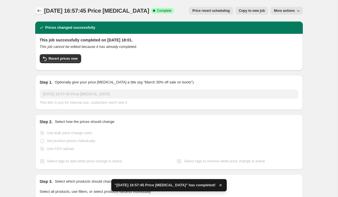
click at [38, 12] on icon "Price change jobs" at bounding box center [39, 11] width 6 height 6
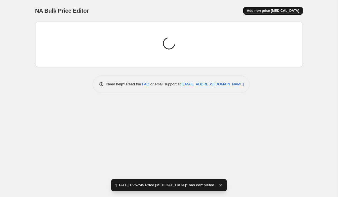
click at [265, 10] on span "Add new price [MEDICAL_DATA]" at bounding box center [273, 10] width 52 height 5
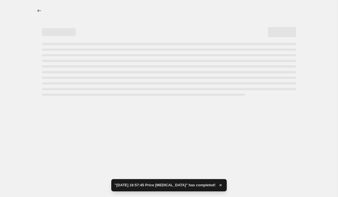
select select "percentage"
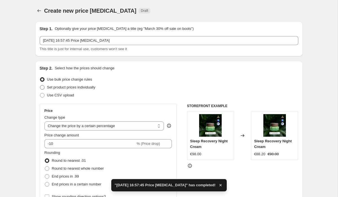
click at [43, 86] on span at bounding box center [42, 87] width 5 height 5
click at [40, 85] on input "Set product prices individually" at bounding box center [40, 85] width 0 height 0
radio input "true"
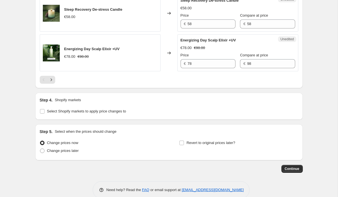
scroll to position [941, 0]
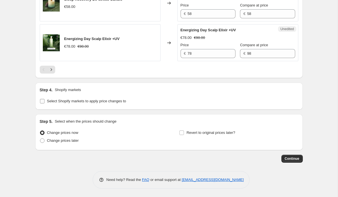
click at [42, 101] on input "Select Shopify markets to apply price changes to" at bounding box center [42, 101] width 5 height 5
checkbox input "true"
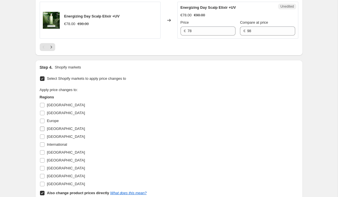
click at [42, 131] on input "[GEOGRAPHIC_DATA]" at bounding box center [42, 128] width 5 height 5
checkbox input "true"
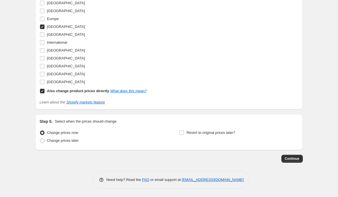
click at [42, 91] on input "Also change product prices directly What does this mean?" at bounding box center [42, 91] width 5 height 5
checkbox input "false"
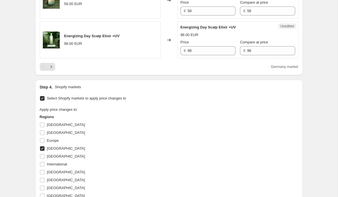
scroll to position [920, 0]
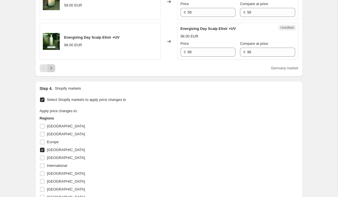
click at [51, 71] on icon "Next" at bounding box center [51, 68] width 6 height 6
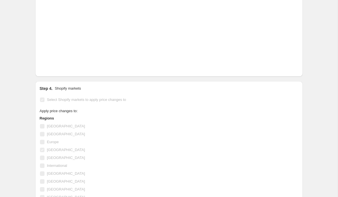
click at [51, 89] on h2 "Step 4." at bounding box center [46, 89] width 13 height 6
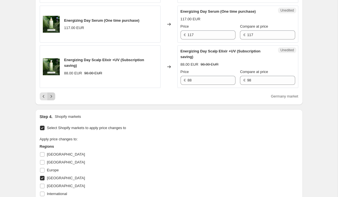
click at [50, 99] on icon "Next" at bounding box center [51, 97] width 6 height 6
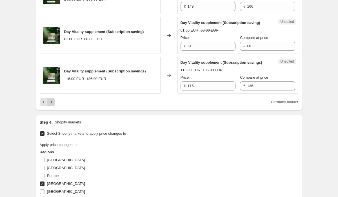
click at [53, 105] on icon "Next" at bounding box center [51, 102] width 6 height 6
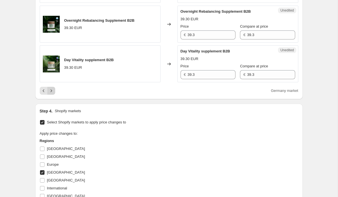
click at [51, 92] on icon "Next" at bounding box center [50, 90] width 1 height 3
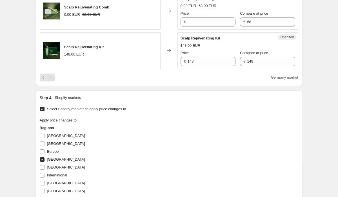
scroll to position [312, 0]
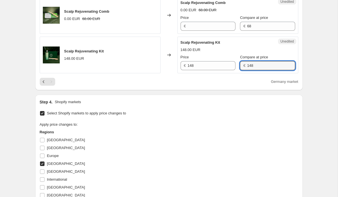
drag, startPoint x: 251, startPoint y: 65, endPoint x: 236, endPoint y: 65, distance: 15.5
click at [240, 65] on div "€ 148" at bounding box center [267, 65] width 55 height 9
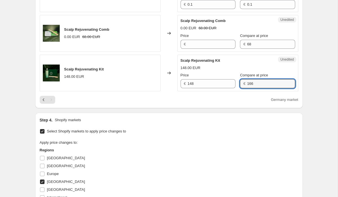
scroll to position [292, 0]
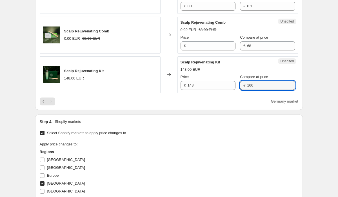
type input "166"
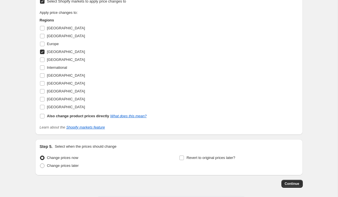
scroll to position [449, 0]
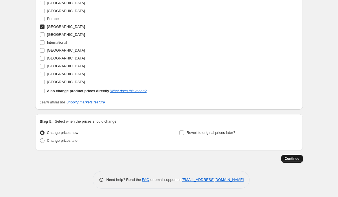
click at [289, 157] on span "Continue" at bounding box center [292, 158] width 15 height 5
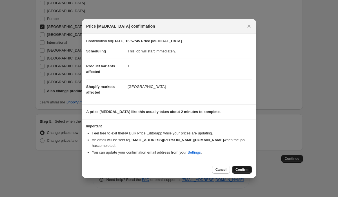
click at [239, 171] on span "Confirm" at bounding box center [241, 169] width 13 height 5
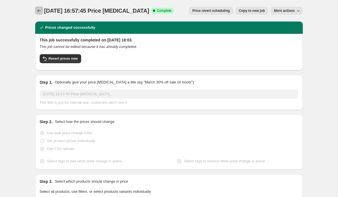
click at [36, 9] on icon "Price change jobs" at bounding box center [39, 11] width 6 height 6
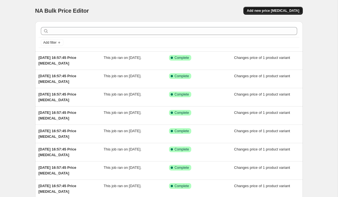
click at [277, 12] on span "Add new price [MEDICAL_DATA]" at bounding box center [273, 10] width 52 height 5
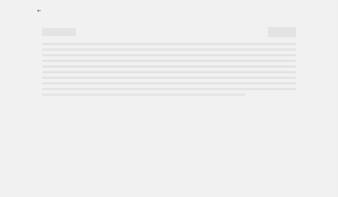
select select "percentage"
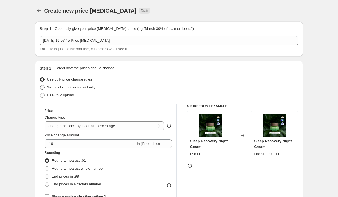
click at [42, 85] on label "Set product prices individually" at bounding box center [68, 87] width 56 height 8
click at [40, 85] on input "Set product prices individually" at bounding box center [40, 85] width 0 height 0
radio input "true"
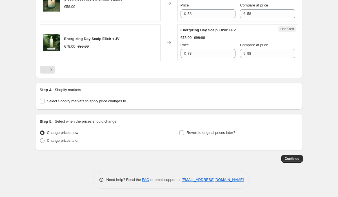
scroll to position [941, 0]
click at [43, 100] on input "Select Shopify markets to apply price changes to" at bounding box center [42, 101] width 5 height 5
checkbox input "true"
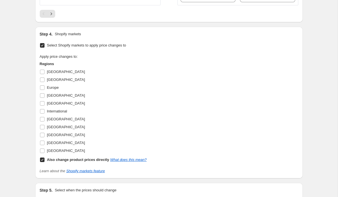
scroll to position [984, 0]
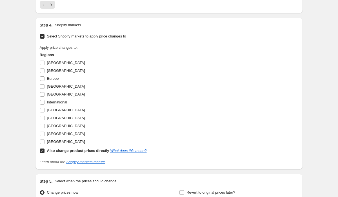
click at [43, 153] on input "Also change product prices directly What does this mean?" at bounding box center [42, 150] width 5 height 5
checkbox input "false"
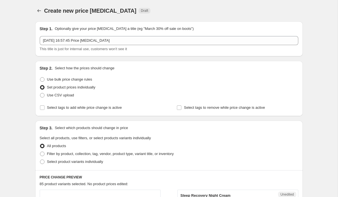
scroll to position [984, 0]
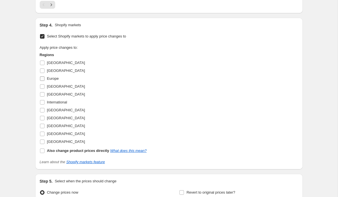
click at [41, 81] on input "Europe" at bounding box center [42, 78] width 5 height 5
checkbox input "true"
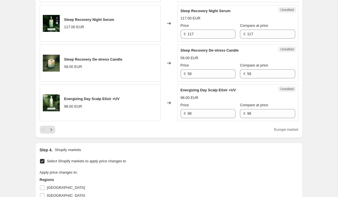
scroll to position [850, 0]
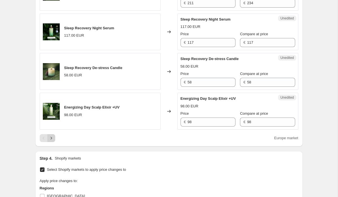
click at [52, 141] on icon "Next" at bounding box center [51, 138] width 6 height 6
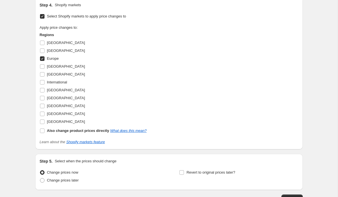
scroll to position [1032, 0]
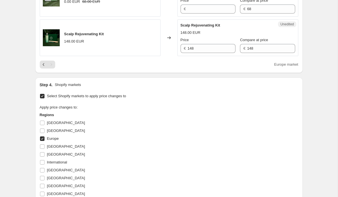
scroll to position [329, 0]
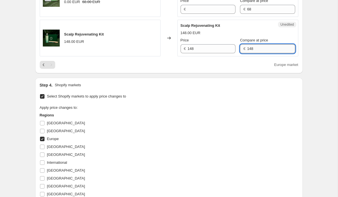
drag, startPoint x: 250, startPoint y: 48, endPoint x: 243, endPoint y: 48, distance: 7.3
click at [247, 48] on input "148" at bounding box center [271, 48] width 48 height 9
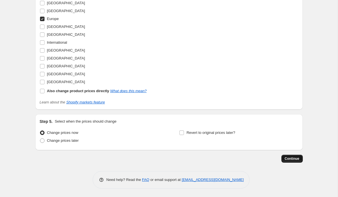
type input "166"
click at [295, 159] on span "Continue" at bounding box center [292, 158] width 15 height 5
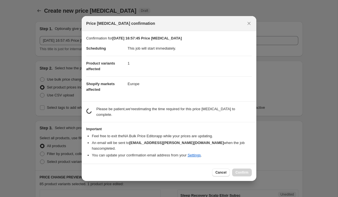
scroll to position [0, 0]
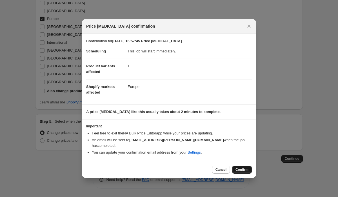
click at [239, 172] on button "Confirm" at bounding box center [242, 170] width 20 height 8
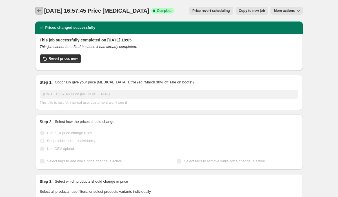
click at [39, 10] on icon "Price change jobs" at bounding box center [39, 11] width 6 height 6
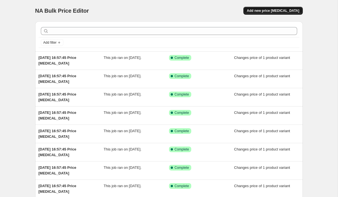
click at [271, 10] on span "Add new price [MEDICAL_DATA]" at bounding box center [273, 10] width 52 height 5
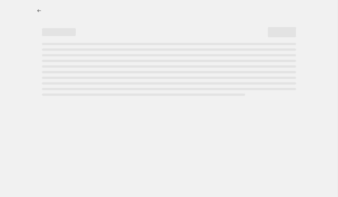
select select "percentage"
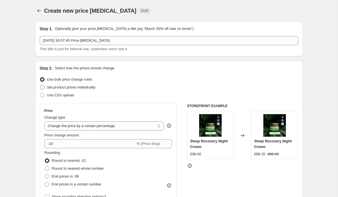
click at [43, 86] on span at bounding box center [42, 87] width 5 height 5
click at [40, 85] on input "Set product prices individually" at bounding box center [40, 85] width 0 height 0
radio input "true"
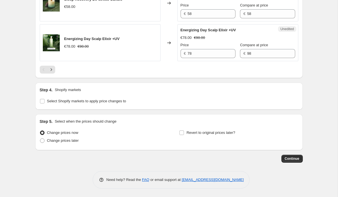
scroll to position [941, 0]
click at [51, 69] on icon "Next" at bounding box center [50, 69] width 1 height 3
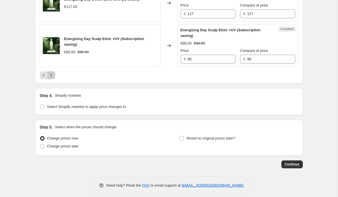
click at [52, 78] on icon "Next" at bounding box center [51, 75] width 6 height 6
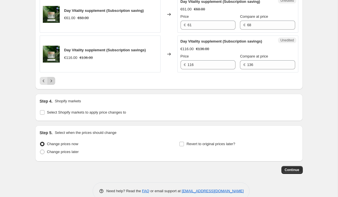
click at [51, 84] on icon "Next" at bounding box center [51, 81] width 6 height 6
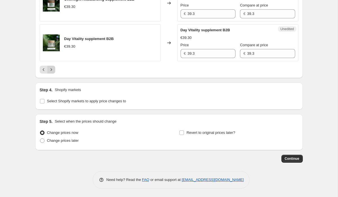
click at [52, 72] on icon "Next" at bounding box center [51, 70] width 6 height 6
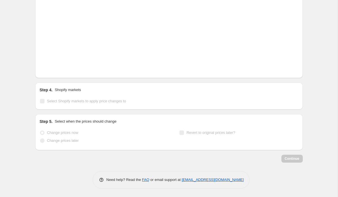
scroll to position [324, 0]
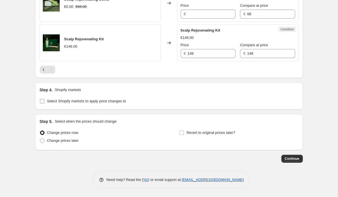
click at [42, 101] on input "Select Shopify markets to apply price changes to" at bounding box center [42, 101] width 5 height 5
checkbox input "true"
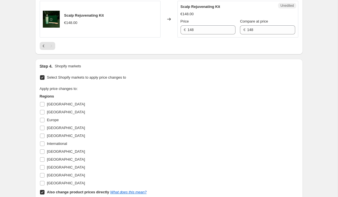
scroll to position [348, 0]
click at [43, 190] on input "Also change product prices directly What does this mean?" at bounding box center [42, 192] width 5 height 5
checkbox input "false"
click at [42, 176] on input "[GEOGRAPHIC_DATA]" at bounding box center [42, 175] width 5 height 5
checkbox input "true"
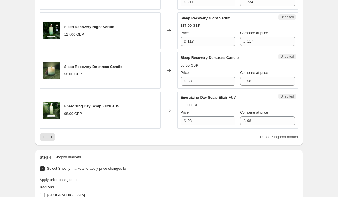
scroll to position [851, 0]
click at [52, 140] on icon "Next" at bounding box center [51, 137] width 6 height 6
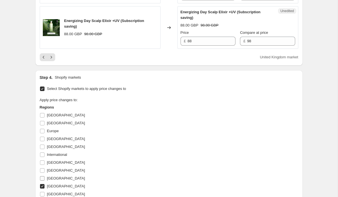
scroll to position [956, 0]
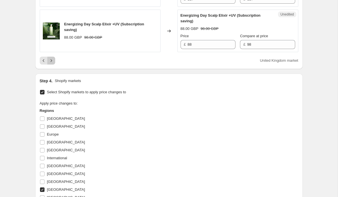
click at [53, 63] on icon "Next" at bounding box center [51, 61] width 6 height 6
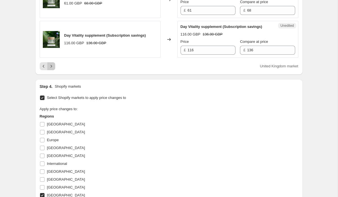
click at [51, 69] on icon "Next" at bounding box center [51, 66] width 6 height 6
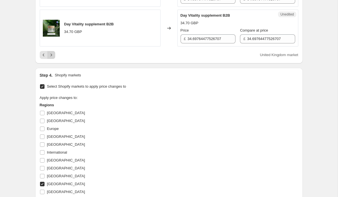
click at [53, 58] on icon "Next" at bounding box center [51, 55] width 6 height 6
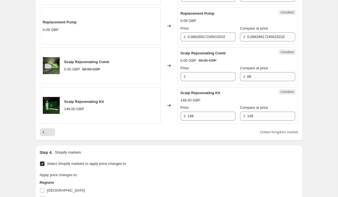
scroll to position [245, 0]
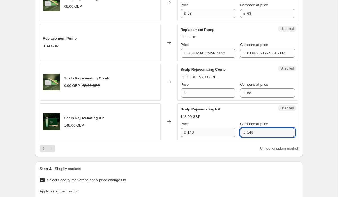
drag, startPoint x: 254, startPoint y: 133, endPoint x: 222, endPoint y: 134, distance: 31.9
click at [223, 134] on div "Price £ 148 Compare at price £ 148" at bounding box center [238, 129] width 115 height 16
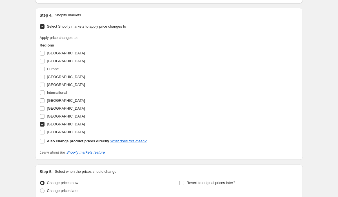
scroll to position [449, 0]
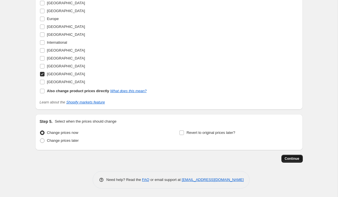
type input "166"
click at [295, 157] on span "Continue" at bounding box center [292, 158] width 15 height 5
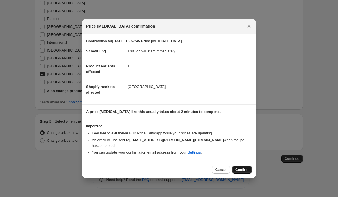
click at [242, 170] on span "Confirm" at bounding box center [241, 169] width 13 height 5
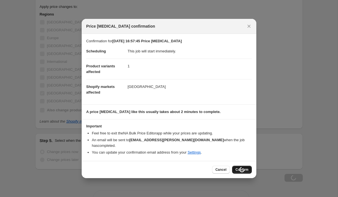
scroll to position [468, 0]
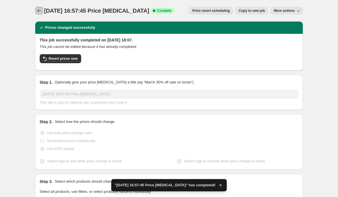
click at [38, 10] on icon "Price change jobs" at bounding box center [39, 11] width 6 height 6
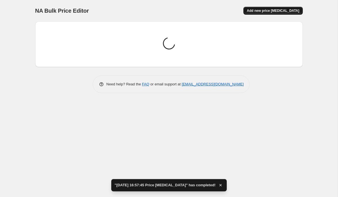
click at [276, 9] on span "Add new price [MEDICAL_DATA]" at bounding box center [273, 10] width 52 height 5
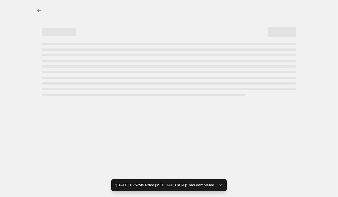
select select "percentage"
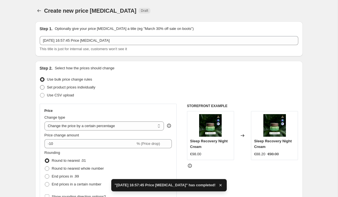
click at [42, 87] on span at bounding box center [42, 87] width 5 height 5
click at [40, 85] on input "Set product prices individually" at bounding box center [40, 85] width 0 height 0
radio input "true"
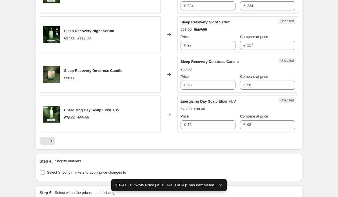
scroll to position [941, 0]
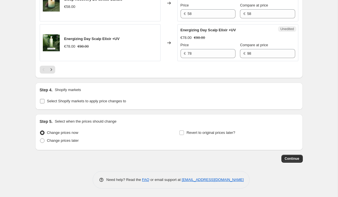
click at [40, 102] on input "Select Shopify markets to apply price changes to" at bounding box center [42, 101] width 5 height 5
checkbox input "true"
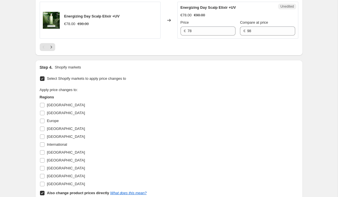
scroll to position [986, 0]
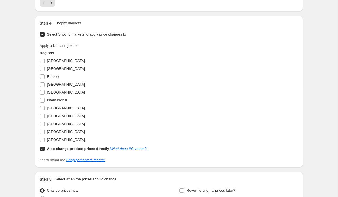
click at [42, 151] on input "Also change product prices directly What does this mean?" at bounding box center [42, 148] width 5 height 5
checkbox input "false"
click at [41, 142] on input "[GEOGRAPHIC_DATA]" at bounding box center [42, 139] width 5 height 5
checkbox input "true"
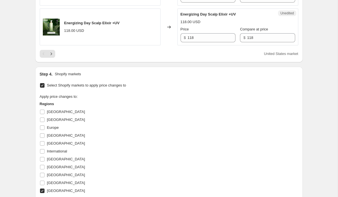
scroll to position [914, 0]
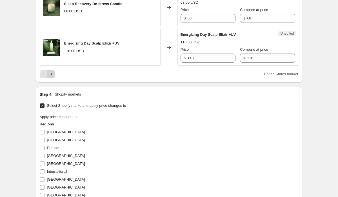
click at [54, 77] on icon "Next" at bounding box center [51, 74] width 6 height 6
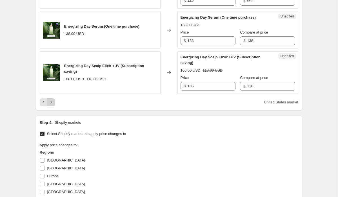
click at [52, 105] on icon "Next" at bounding box center [51, 102] width 6 height 6
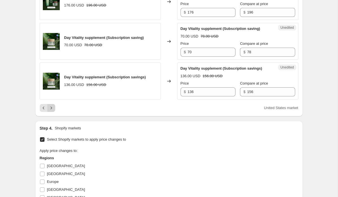
click at [50, 109] on icon "Next" at bounding box center [50, 107] width 1 height 3
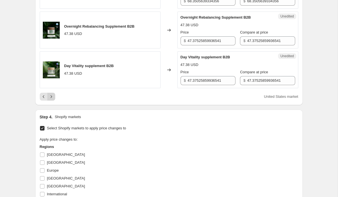
click at [52, 99] on icon "Next" at bounding box center [51, 97] width 6 height 6
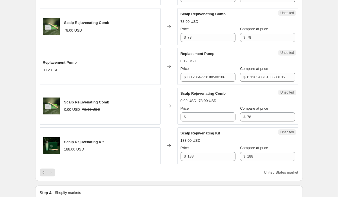
scroll to position [221, 0]
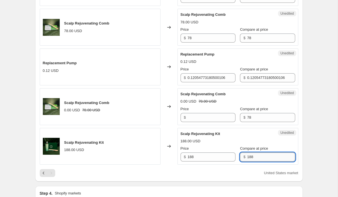
drag, startPoint x: 251, startPoint y: 155, endPoint x: 245, endPoint y: 155, distance: 5.6
click at [247, 155] on input "188" at bounding box center [271, 156] width 48 height 9
type input "8"
type input "216"
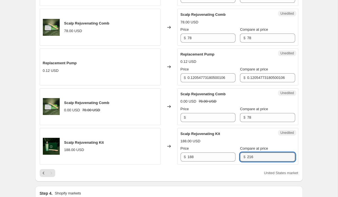
click at [246, 132] on div "Scalp Rejuvenating Kit" at bounding box center [227, 134] width 92 height 6
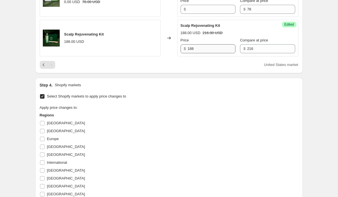
scroll to position [449, 0]
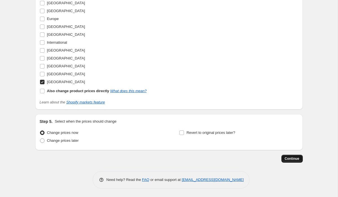
click at [290, 157] on span "Continue" at bounding box center [292, 158] width 15 height 5
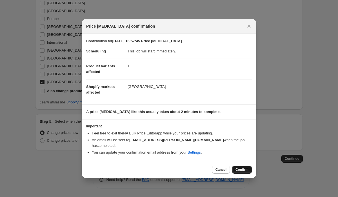
click at [239, 169] on span "Confirm" at bounding box center [241, 169] width 13 height 5
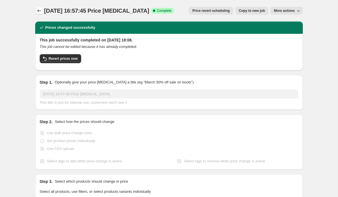
click at [39, 10] on icon "Price change jobs" at bounding box center [39, 11] width 6 height 6
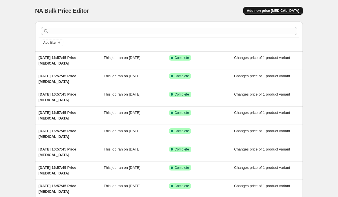
click at [270, 10] on span "Add new price [MEDICAL_DATA]" at bounding box center [273, 10] width 52 height 5
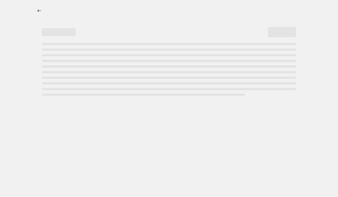
select select "percentage"
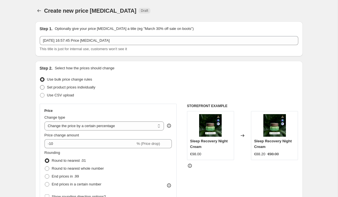
click at [44, 87] on span at bounding box center [42, 87] width 5 height 5
click at [40, 85] on input "Set product prices individually" at bounding box center [40, 85] width 0 height 0
radio input "true"
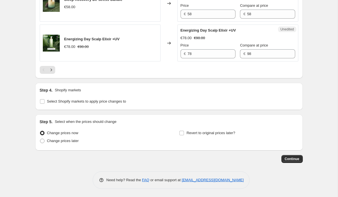
scroll to position [932, 0]
click at [42, 103] on input "Select Shopify markets to apply price changes to" at bounding box center [42, 101] width 5 height 5
checkbox input "true"
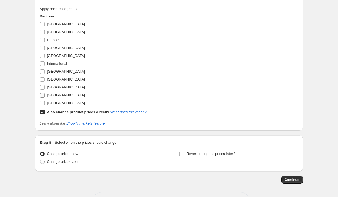
scroll to position [1022, 0]
click at [43, 115] on input "Also change product prices directly What does this mean?" at bounding box center [42, 112] width 5 height 5
checkbox input "false"
click at [43, 35] on input "[GEOGRAPHIC_DATA]" at bounding box center [42, 32] width 5 height 5
checkbox input "true"
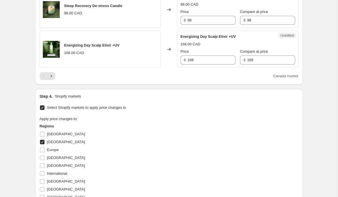
scroll to position [908, 0]
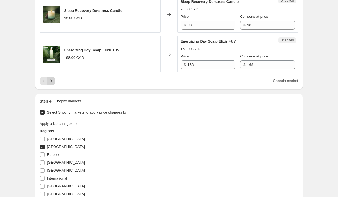
click at [52, 84] on icon "Next" at bounding box center [51, 81] width 6 height 6
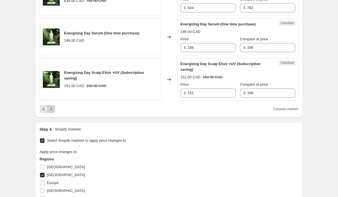
click at [52, 112] on icon "Next" at bounding box center [51, 109] width 6 height 6
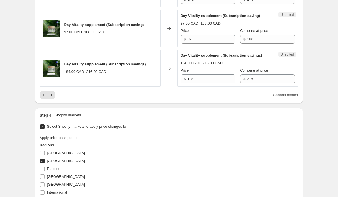
scroll to position [929, 0]
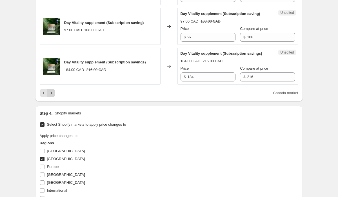
click at [50, 96] on icon "Next" at bounding box center [51, 93] width 6 height 6
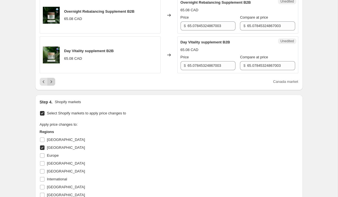
click at [52, 85] on icon "Next" at bounding box center [51, 82] width 6 height 6
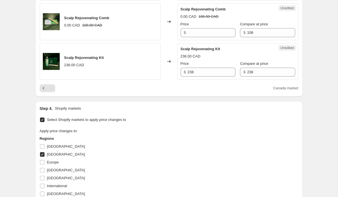
scroll to position [301, 0]
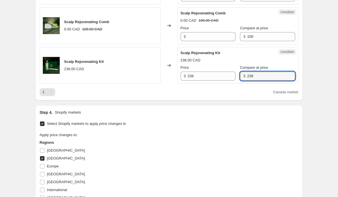
drag, startPoint x: 252, startPoint y: 76, endPoint x: 231, endPoint y: 76, distance: 21.1
click at [231, 76] on div "Price $ 238 Compare at price $ 238" at bounding box center [238, 73] width 115 height 16
type input "306"
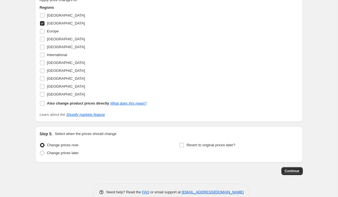
scroll to position [449, 0]
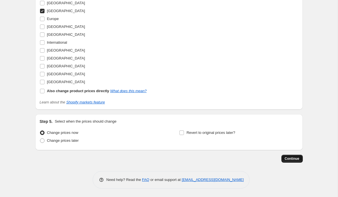
click at [291, 159] on span "Continue" at bounding box center [292, 158] width 15 height 5
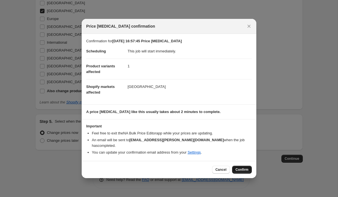
click at [242, 170] on span "Confirm" at bounding box center [241, 169] width 13 height 5
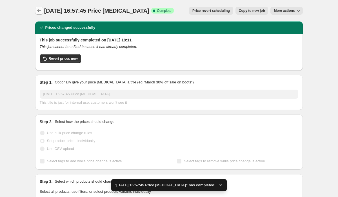
click at [38, 10] on icon "Price change jobs" at bounding box center [39, 11] width 6 height 6
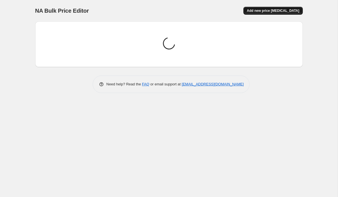
click at [275, 10] on span "Add new price [MEDICAL_DATA]" at bounding box center [273, 10] width 52 height 5
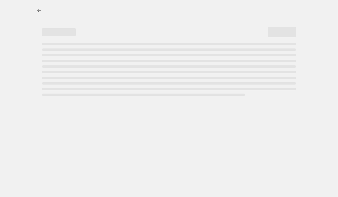
select select "percentage"
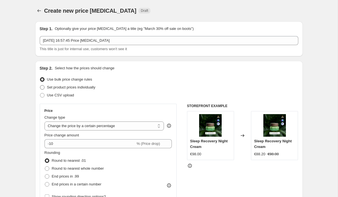
click at [43, 86] on span at bounding box center [42, 87] width 5 height 5
click at [40, 85] on input "Set product prices individually" at bounding box center [40, 85] width 0 height 0
radio input "true"
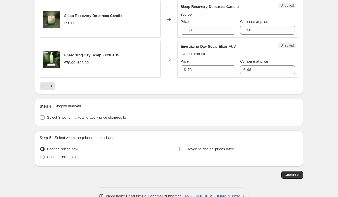
scroll to position [941, 0]
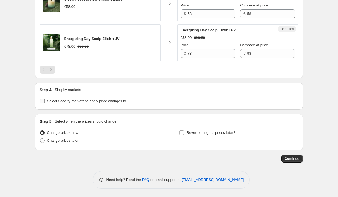
click at [42, 102] on input "Select Shopify markets to apply price changes to" at bounding box center [42, 101] width 5 height 5
checkbox input "true"
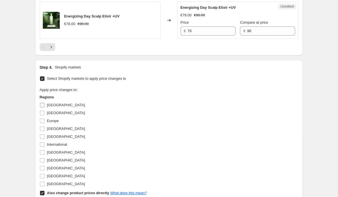
scroll to position [967, 0]
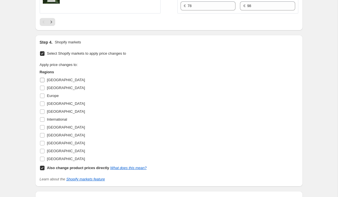
click at [43, 82] on input "[GEOGRAPHIC_DATA]" at bounding box center [42, 80] width 5 height 5
checkbox input "true"
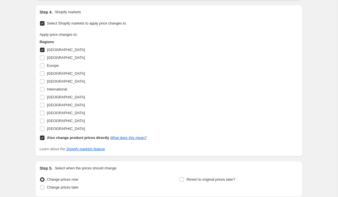
scroll to position [1013, 0]
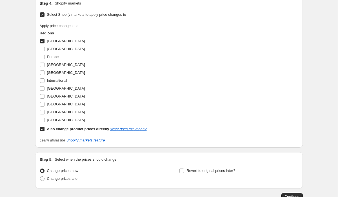
click at [42, 131] on input "Also change product prices directly What does this mean?" at bounding box center [42, 129] width 5 height 5
checkbox input "false"
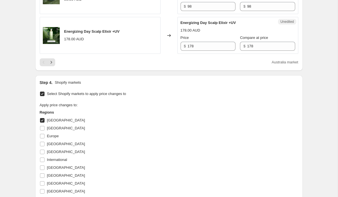
scroll to position [926, 0]
click at [52, 66] on icon "Next" at bounding box center [51, 63] width 6 height 6
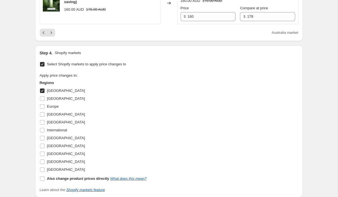
scroll to position [995, 0]
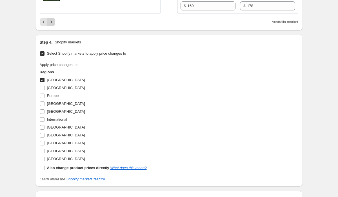
click at [51, 25] on icon "Next" at bounding box center [51, 22] width 6 height 6
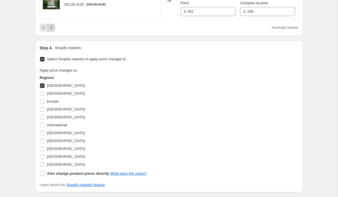
click at [51, 32] on button "Next" at bounding box center [51, 28] width 8 height 8
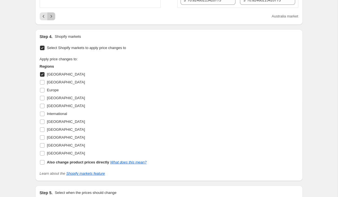
click at [50, 19] on icon "Next" at bounding box center [51, 17] width 6 height 6
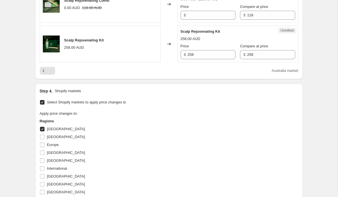
scroll to position [318, 0]
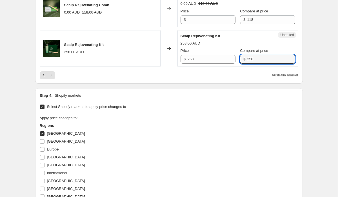
drag, startPoint x: 255, startPoint y: 61, endPoint x: 230, endPoint y: 62, distance: 24.5
click at [231, 61] on div "Price $ 258 Compare at price $ 258" at bounding box center [238, 56] width 115 height 16
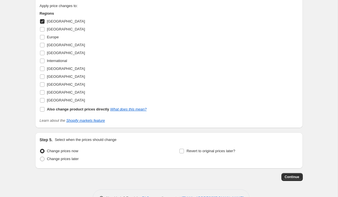
scroll to position [449, 0]
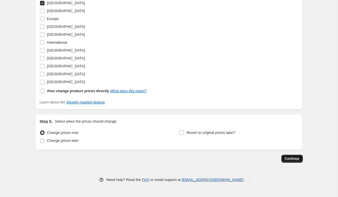
type input "326"
click at [288, 158] on span "Continue" at bounding box center [292, 158] width 15 height 5
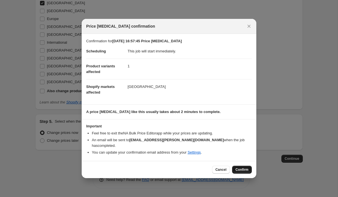
click at [241, 170] on span "Confirm" at bounding box center [241, 169] width 13 height 5
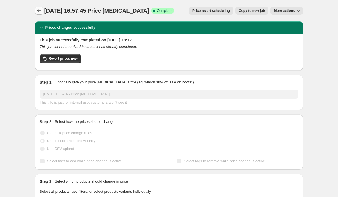
click at [41, 10] on icon "Price change jobs" at bounding box center [39, 11] width 6 height 6
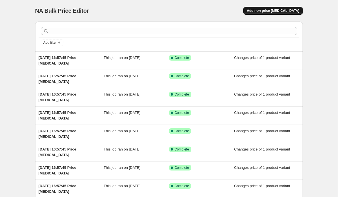
click at [265, 10] on span "Add new price [MEDICAL_DATA]" at bounding box center [273, 10] width 52 height 5
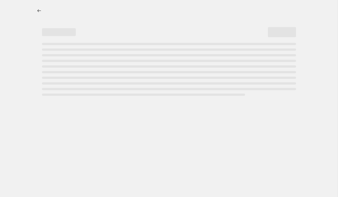
select select "percentage"
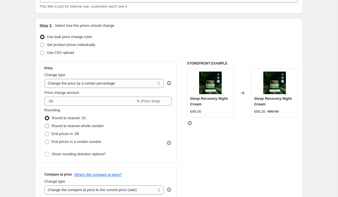
scroll to position [48, 0]
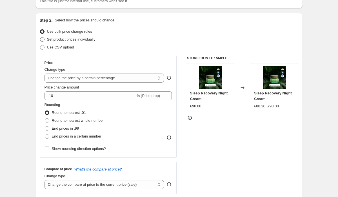
click at [41, 40] on span at bounding box center [42, 39] width 5 height 5
click at [40, 37] on input "Set product prices individually" at bounding box center [40, 37] width 0 height 0
radio input "true"
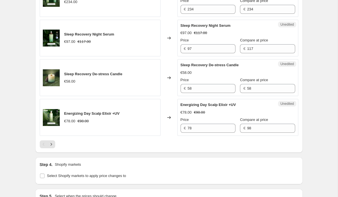
scroll to position [941, 0]
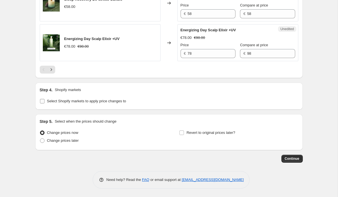
click at [42, 101] on input "Select Shopify markets to apply price changes to" at bounding box center [42, 101] width 5 height 5
checkbox input "true"
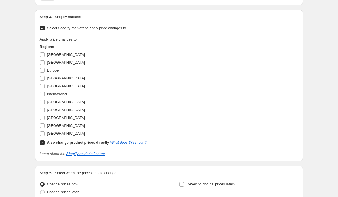
scroll to position [992, 0]
click at [41, 144] on input "Also change product prices directly What does this mean?" at bounding box center [42, 142] width 5 height 5
checkbox input "false"
click at [42, 112] on input "[GEOGRAPHIC_DATA]" at bounding box center [42, 109] width 5 height 5
checkbox input "true"
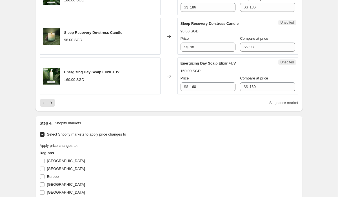
scroll to position [882, 0]
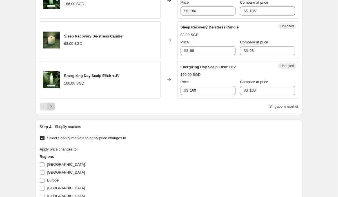
click at [53, 109] on icon "Next" at bounding box center [51, 107] width 6 height 6
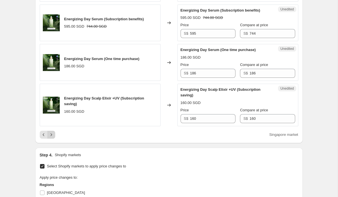
click at [51, 136] on icon "Next" at bounding box center [50, 134] width 1 height 3
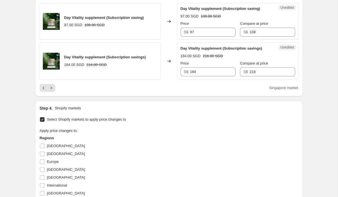
scroll to position [943, 0]
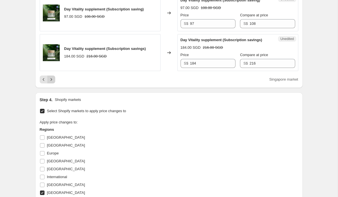
click at [52, 82] on icon "Next" at bounding box center [51, 80] width 6 height 6
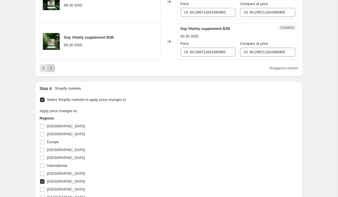
click at [54, 71] on icon "Next" at bounding box center [51, 68] width 6 height 6
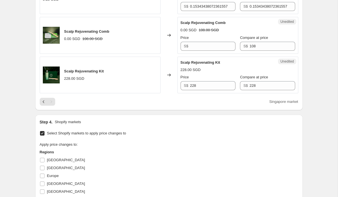
scroll to position [284, 0]
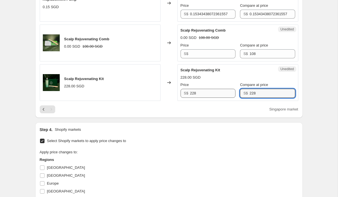
drag, startPoint x: 258, startPoint y: 92, endPoint x: 217, endPoint y: 92, distance: 41.1
click at [217, 92] on div "Price S$ 228 Compare at price S$ 228" at bounding box center [238, 90] width 115 height 16
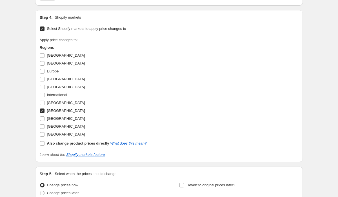
scroll to position [449, 0]
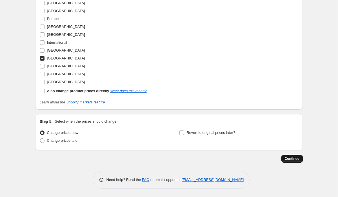
type input "294"
click at [292, 158] on span "Continue" at bounding box center [292, 158] width 15 height 5
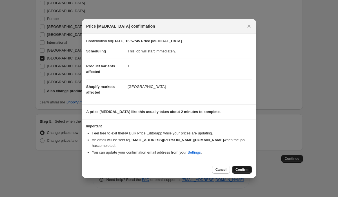
click at [239, 167] on span "Confirm" at bounding box center [241, 169] width 13 height 5
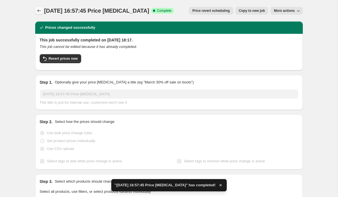
click at [38, 12] on icon "Price change jobs" at bounding box center [39, 11] width 6 height 6
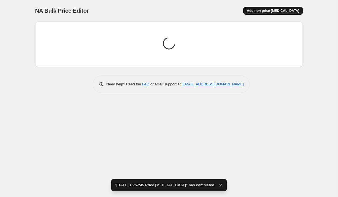
click at [267, 12] on span "Add new price [MEDICAL_DATA]" at bounding box center [273, 10] width 52 height 5
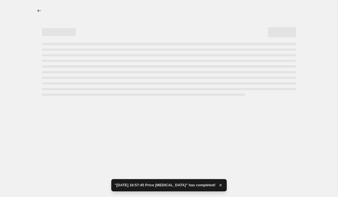
select select "percentage"
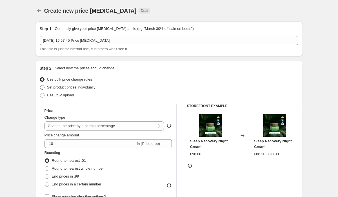
click at [42, 87] on span at bounding box center [42, 87] width 5 height 5
click at [40, 85] on input "Set product prices individually" at bounding box center [40, 85] width 0 height 0
radio input "true"
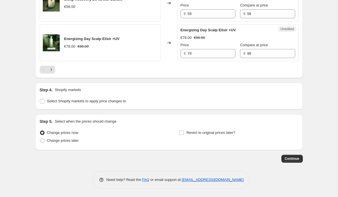
scroll to position [941, 0]
click at [43, 101] on input "Select Shopify markets to apply price changes to" at bounding box center [42, 101] width 5 height 5
checkbox input "true"
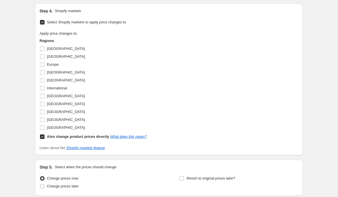
scroll to position [999, 0]
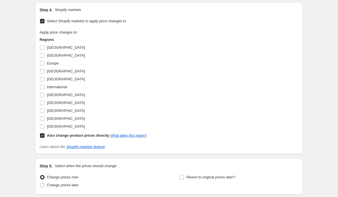
click at [42, 138] on input "Also change product prices directly What does this mean?" at bounding box center [42, 135] width 5 height 5
checkbox input "false"
click at [44, 97] on input "[GEOGRAPHIC_DATA]" at bounding box center [42, 95] width 5 height 5
checkbox input "true"
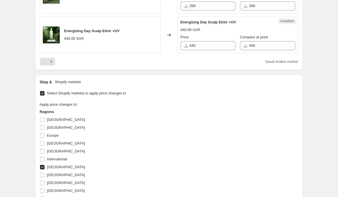
scroll to position [926, 0]
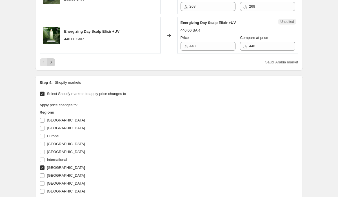
click at [51, 63] on icon "Next" at bounding box center [50, 62] width 1 height 3
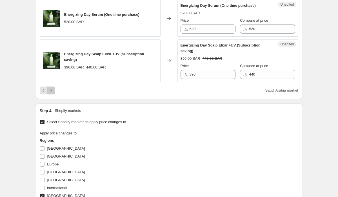
click at [52, 93] on icon "Next" at bounding box center [51, 91] width 6 height 6
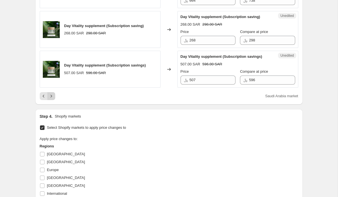
click at [51, 99] on icon "Next" at bounding box center [51, 96] width 6 height 6
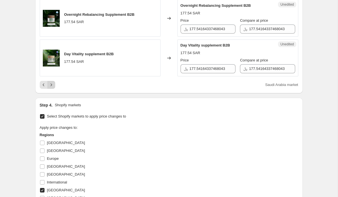
click at [51, 88] on icon "Next" at bounding box center [51, 85] width 6 height 6
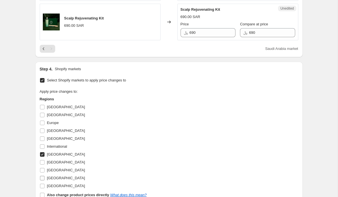
scroll to position [345, 0]
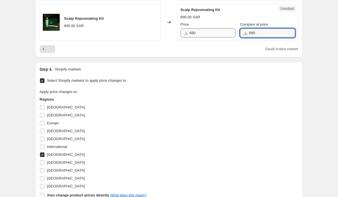
drag, startPoint x: 254, startPoint y: 34, endPoint x: 226, endPoint y: 34, distance: 27.9
click at [226, 34] on div "Price ﷼ 690 Compare at price ﷼ 690" at bounding box center [238, 30] width 115 height 16
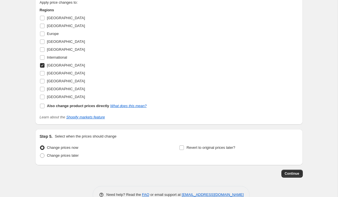
scroll to position [449, 0]
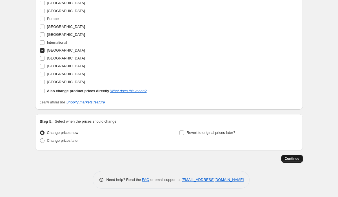
type input "838"
click at [290, 158] on span "Continue" at bounding box center [292, 158] width 15 height 5
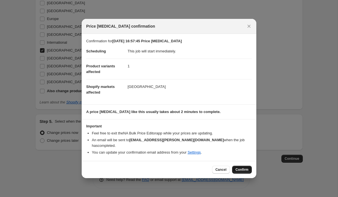
click at [246, 166] on button "Confirm" at bounding box center [242, 170] width 20 height 8
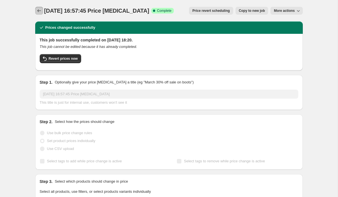
click at [38, 11] on icon "Price change jobs" at bounding box center [39, 10] width 4 height 3
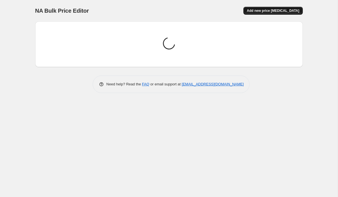
click at [289, 11] on span "Add new price [MEDICAL_DATA]" at bounding box center [273, 10] width 52 height 5
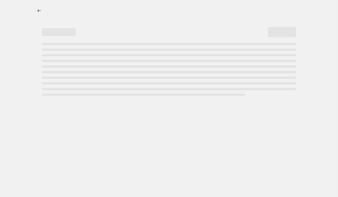
select select "percentage"
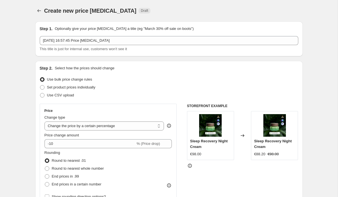
scroll to position [50, 0]
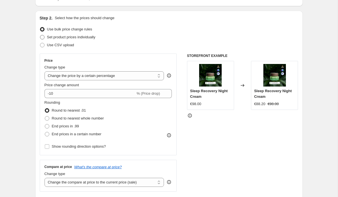
click at [42, 38] on span at bounding box center [42, 37] width 5 height 5
click at [40, 35] on input "Set product prices individually" at bounding box center [40, 35] width 0 height 0
radio input "true"
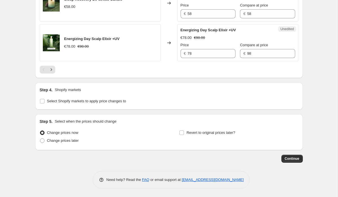
scroll to position [941, 0]
click at [40, 101] on input "Select Shopify markets to apply price changes to" at bounding box center [42, 101] width 5 height 5
checkbox input "true"
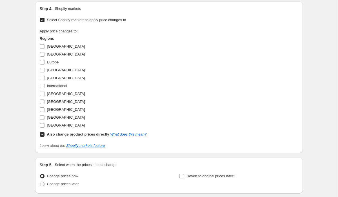
scroll to position [1006, 0]
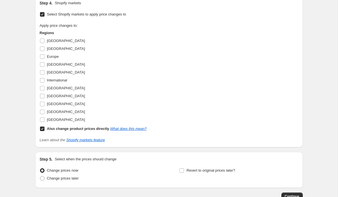
click at [42, 131] on input "Also change product prices directly What does this mean?" at bounding box center [42, 128] width 5 height 5
checkbox input "false"
click at [43, 75] on input "[GEOGRAPHIC_DATA]" at bounding box center [42, 72] width 5 height 5
checkbox input "true"
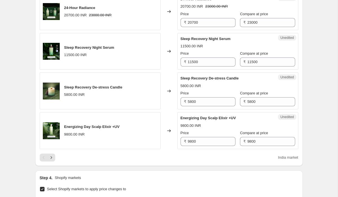
scroll to position [859, 0]
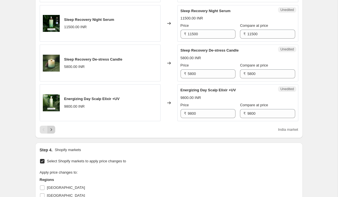
click at [53, 132] on icon "Next" at bounding box center [51, 130] width 6 height 6
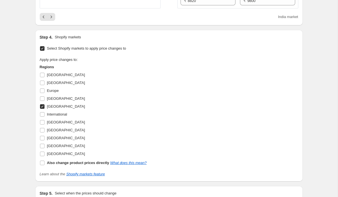
scroll to position [983, 0]
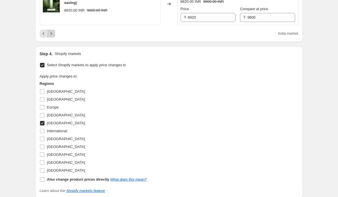
click at [50, 36] on icon "Next" at bounding box center [51, 34] width 6 height 6
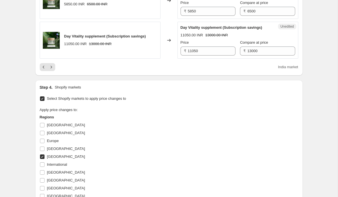
scroll to position [956, 0]
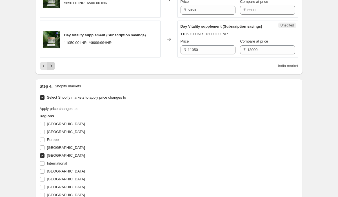
click at [52, 69] on icon "Next" at bounding box center [51, 66] width 6 height 6
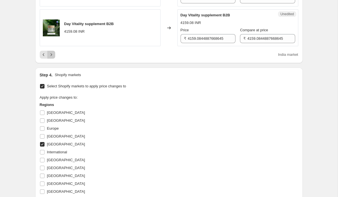
click at [52, 57] on icon "Next" at bounding box center [51, 55] width 6 height 6
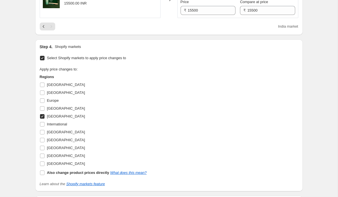
scroll to position [366, 0]
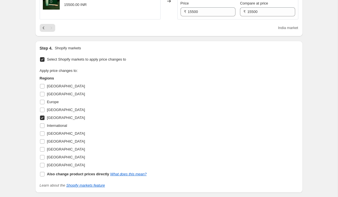
click at [51, 28] on div "Pagination" at bounding box center [51, 28] width 8 height 8
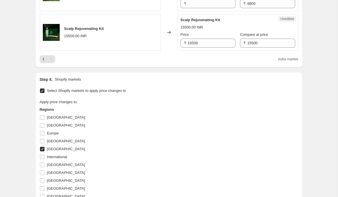
scroll to position [323, 0]
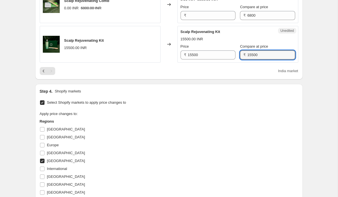
drag, startPoint x: 261, startPoint y: 55, endPoint x: 234, endPoint y: 56, distance: 26.8
click at [240, 56] on div "₹ 15500" at bounding box center [267, 54] width 55 height 9
type input "18300"
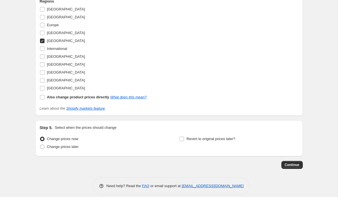
scroll to position [443, 0]
click at [295, 164] on span "Continue" at bounding box center [292, 164] width 15 height 5
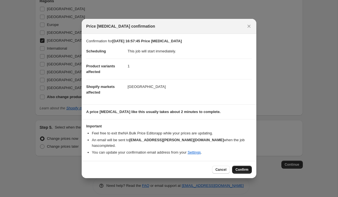
click at [240, 168] on span "Confirm" at bounding box center [241, 169] width 13 height 5
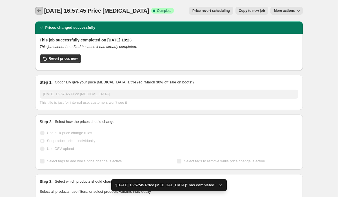
click at [39, 10] on icon "Price change jobs" at bounding box center [39, 11] width 6 height 6
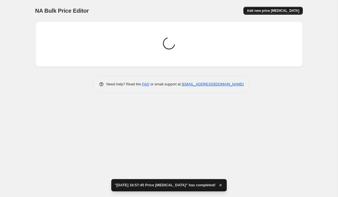
click at [271, 11] on span "Add new price [MEDICAL_DATA]" at bounding box center [273, 10] width 52 height 5
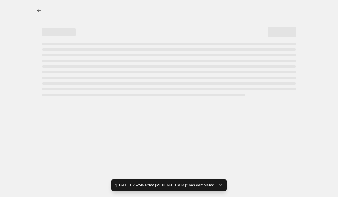
select select "percentage"
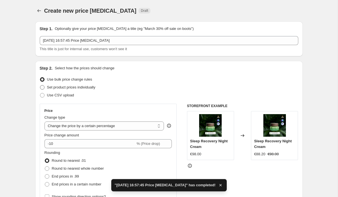
click at [42, 88] on span at bounding box center [42, 87] width 5 height 5
click at [40, 85] on input "Set product prices individually" at bounding box center [40, 85] width 0 height 0
radio input "true"
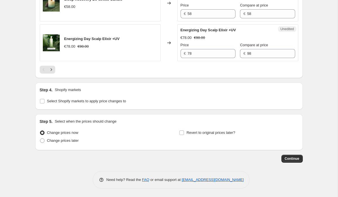
scroll to position [941, 0]
click at [43, 99] on input "Select Shopify markets to apply price changes to" at bounding box center [42, 101] width 5 height 5
checkbox input "true"
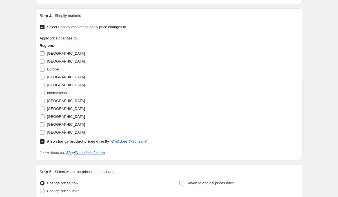
scroll to position [994, 0]
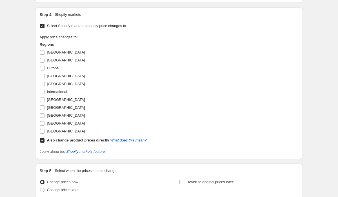
click at [43, 143] on input "Also change product prices directly What does this mean?" at bounding box center [42, 140] width 5 height 5
checkbox input "false"
click at [43, 94] on input "International" at bounding box center [42, 92] width 5 height 5
checkbox input "true"
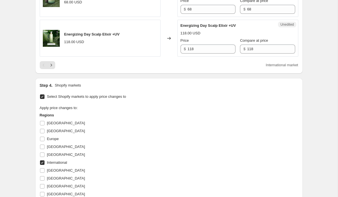
scroll to position [923, 0]
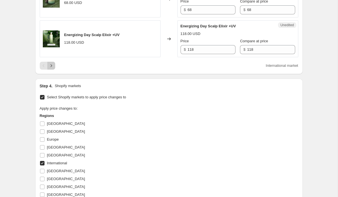
click at [52, 68] on icon "Next" at bounding box center [51, 66] width 6 height 6
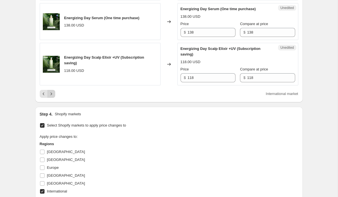
click at [51, 97] on icon "Next" at bounding box center [51, 94] width 6 height 6
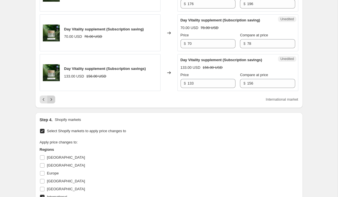
click at [51, 102] on icon "Next" at bounding box center [51, 100] width 6 height 6
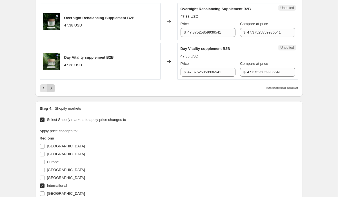
click at [53, 91] on icon "Next" at bounding box center [51, 88] width 6 height 6
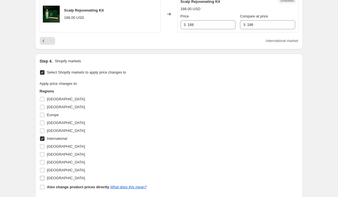
scroll to position [350, 0]
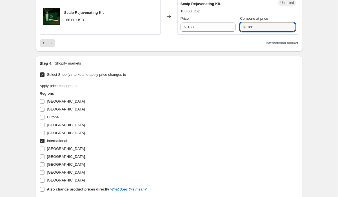
drag, startPoint x: 252, startPoint y: 28, endPoint x: 235, endPoint y: 26, distance: 16.7
click at [240, 26] on div "$ 188" at bounding box center [267, 27] width 55 height 9
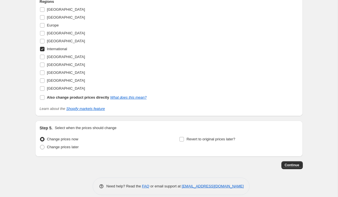
scroll to position [449, 0]
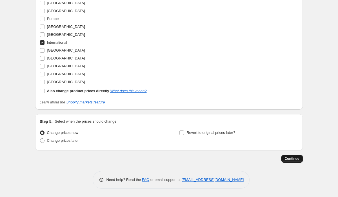
type input "216"
click at [291, 158] on span "Continue" at bounding box center [292, 158] width 15 height 5
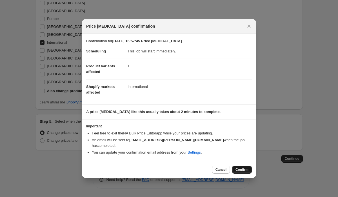
click at [246, 169] on span "Confirm" at bounding box center [241, 169] width 13 height 5
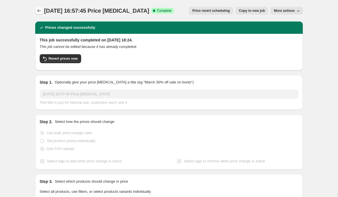
click at [39, 11] on icon "Price change jobs" at bounding box center [39, 11] width 6 height 6
